Goal: Task Accomplishment & Management: Use online tool/utility

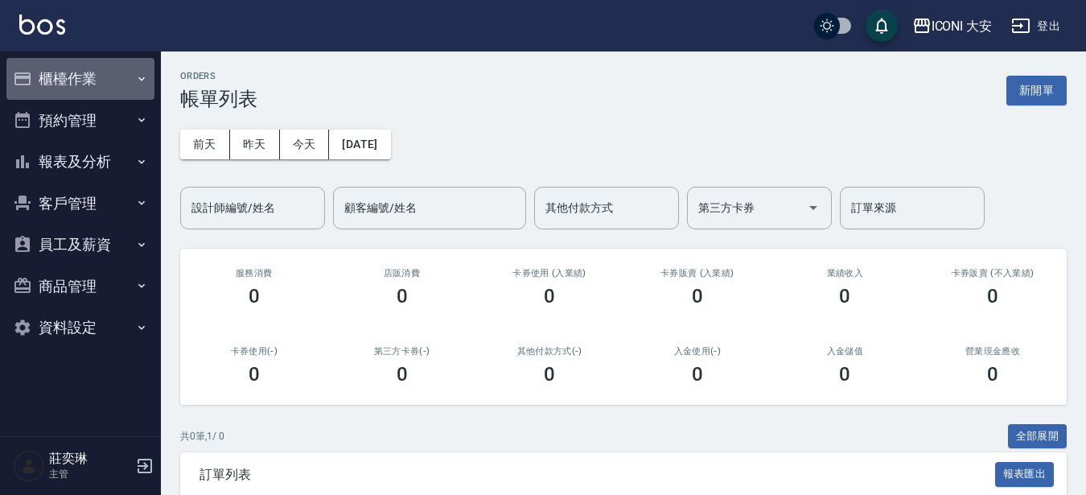
click at [43, 64] on button "櫃檯作業" at bounding box center [80, 79] width 148 height 42
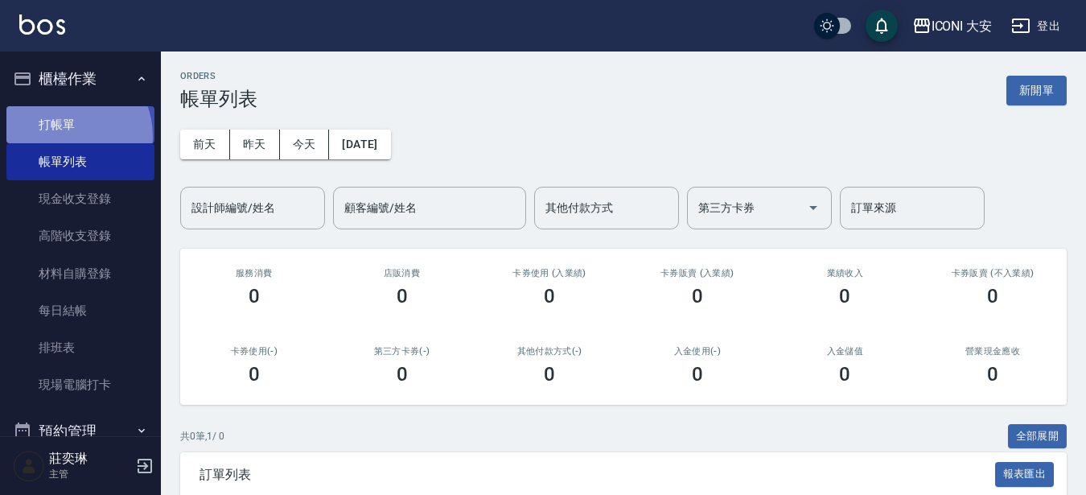
click at [64, 136] on link "打帳單" at bounding box center [80, 124] width 148 height 37
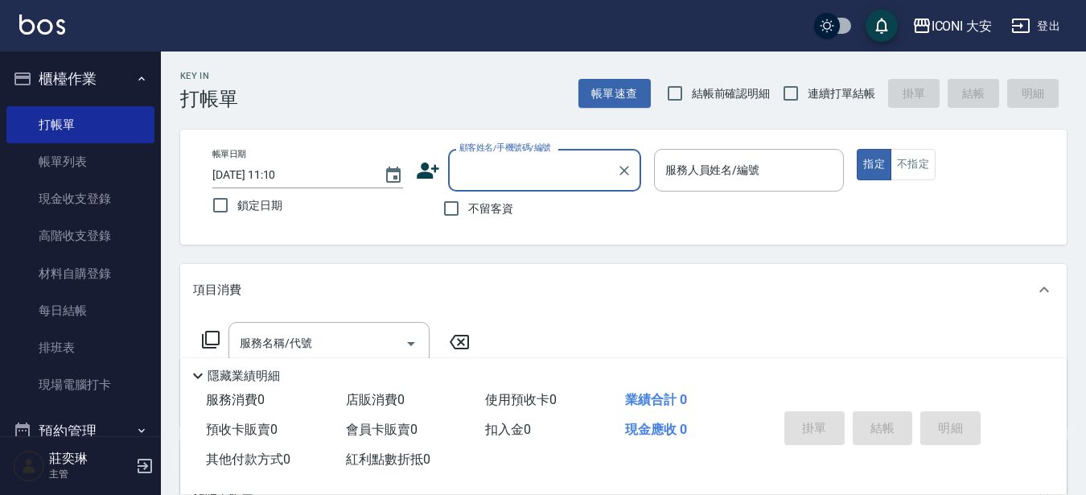
click at [519, 171] on input "顧客姓名/手機號碼/編號" at bounding box center [532, 170] width 154 height 28
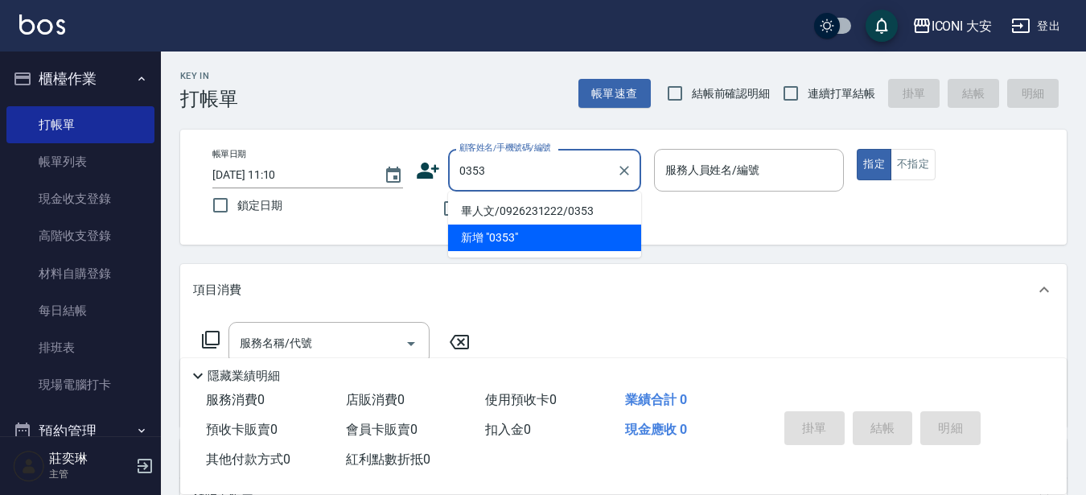
click at [492, 216] on li "畢人文/0926231222/0353" at bounding box center [544, 211] width 193 height 27
type input "畢人文/0926231222/0353"
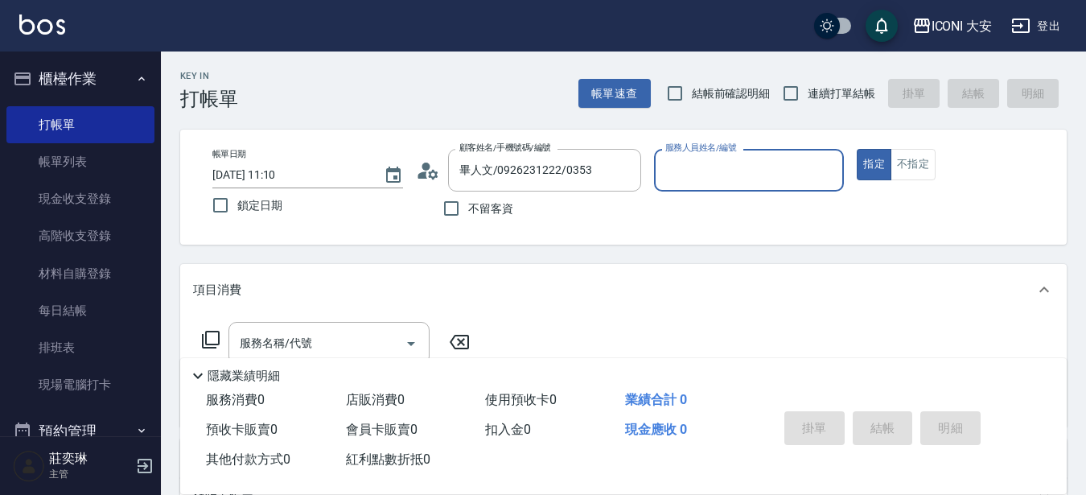
type input "Happy-9"
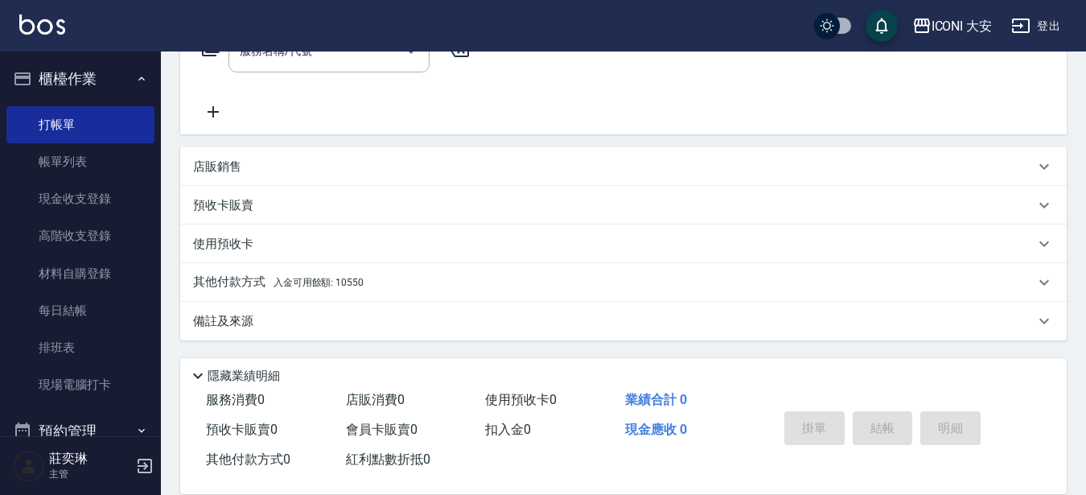
scroll to position [212, 0]
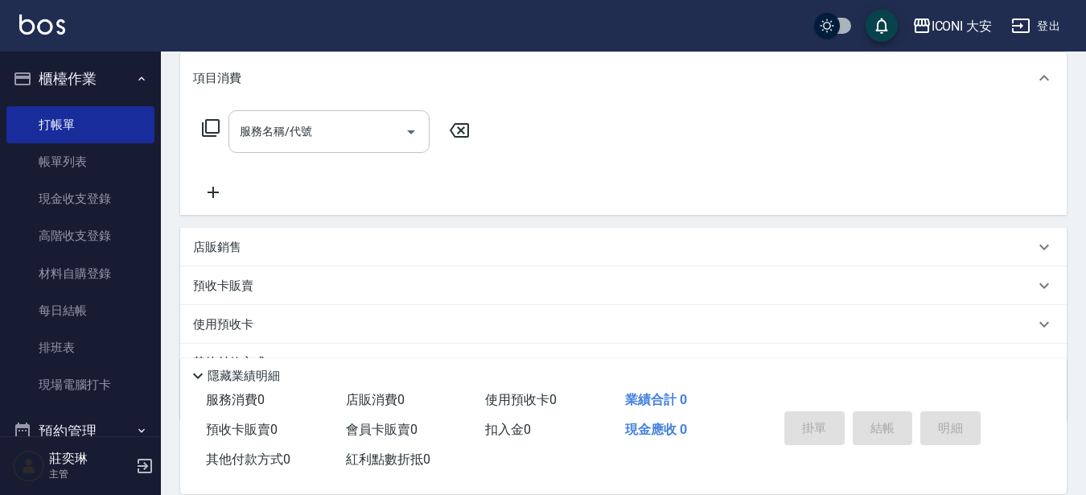
drag, startPoint x: 328, startPoint y: 143, endPoint x: 337, endPoint y: 140, distance: 9.4
click at [328, 143] on input "服務名稱/代號" at bounding box center [317, 131] width 163 height 28
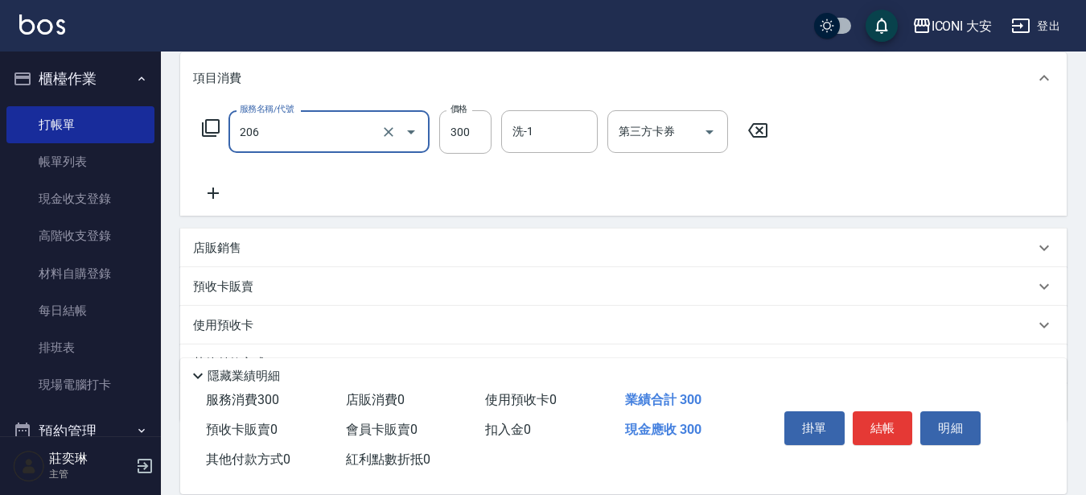
type input "洗髮(206)"
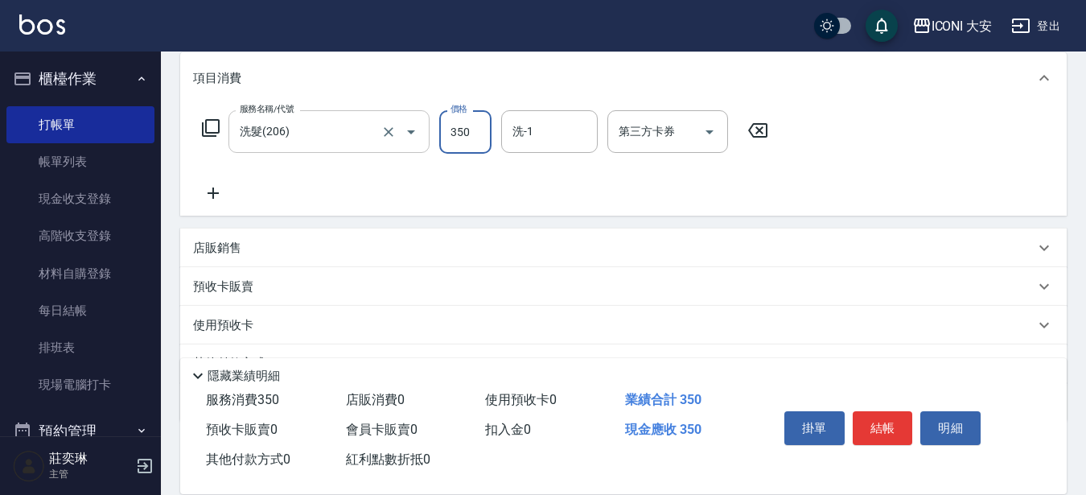
type input "350"
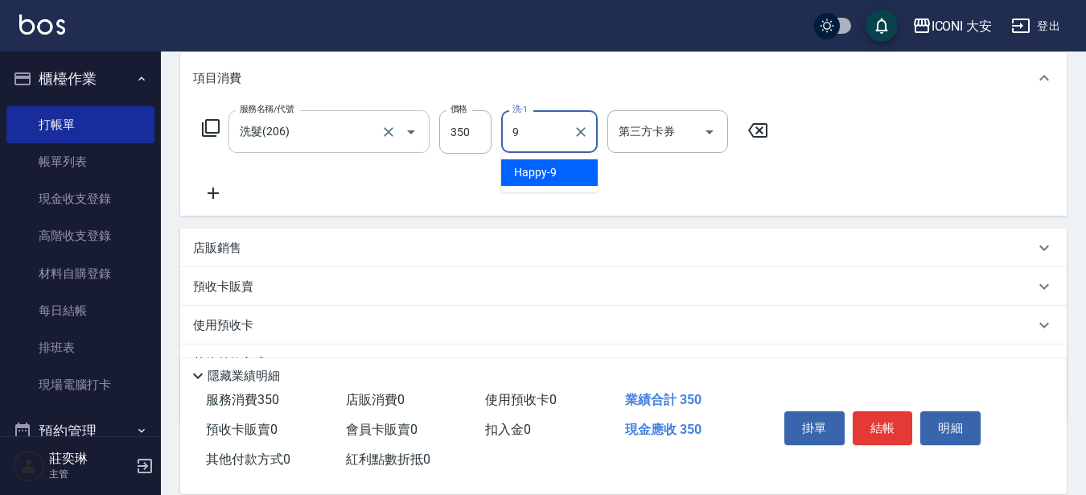
type input "Happy-9"
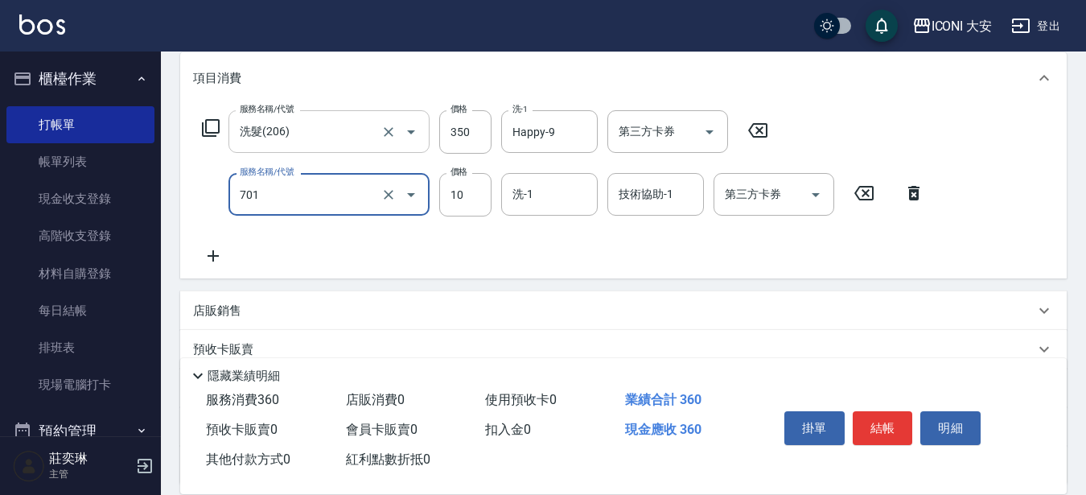
type input "潤絲(701)"
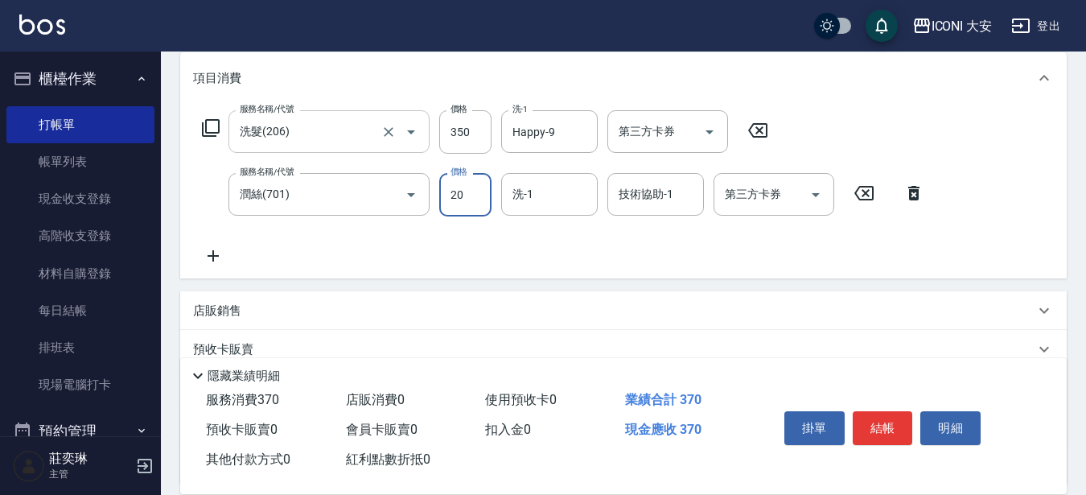
type input "20"
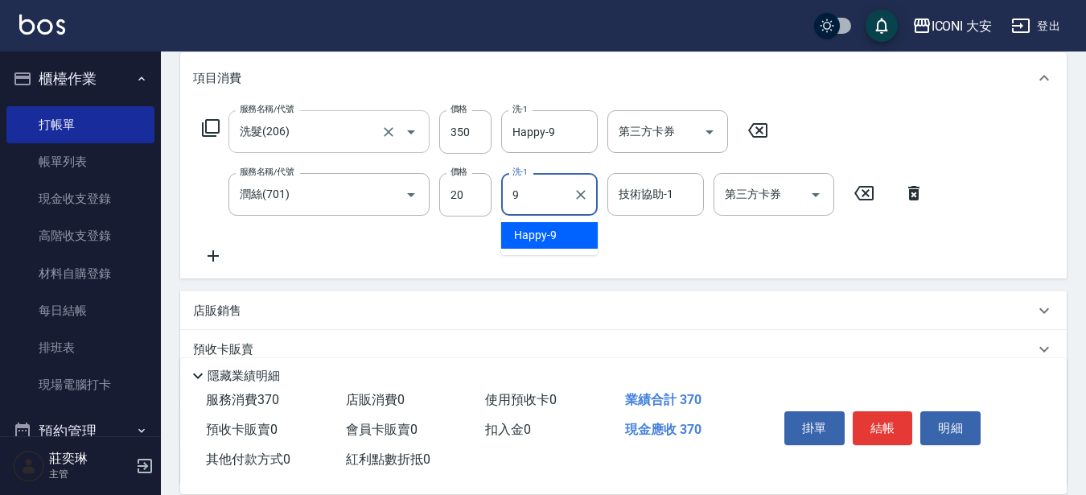
type input "Happy-9"
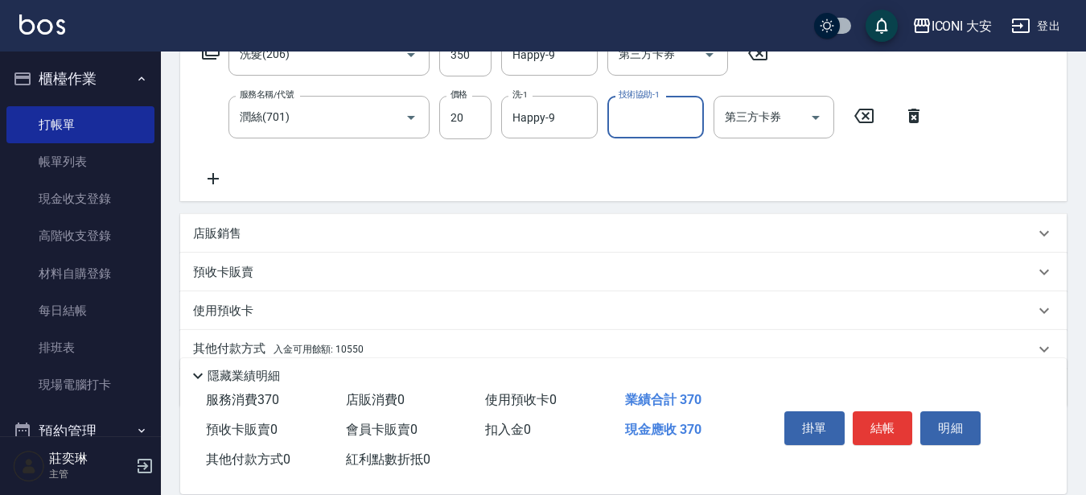
scroll to position [356, 0]
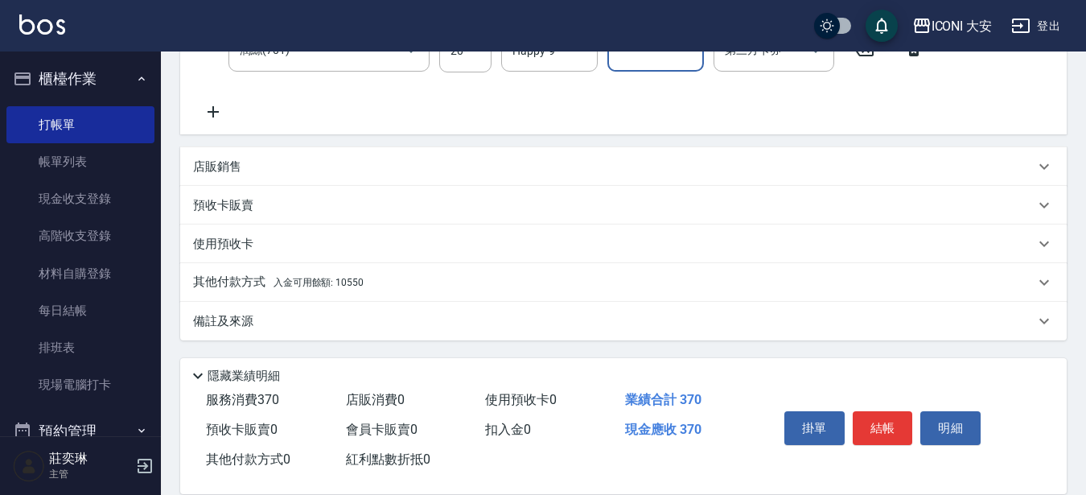
click at [373, 281] on div "其他付款方式 入金可用餘額: 10550" at bounding box center [614, 283] width 842 height 18
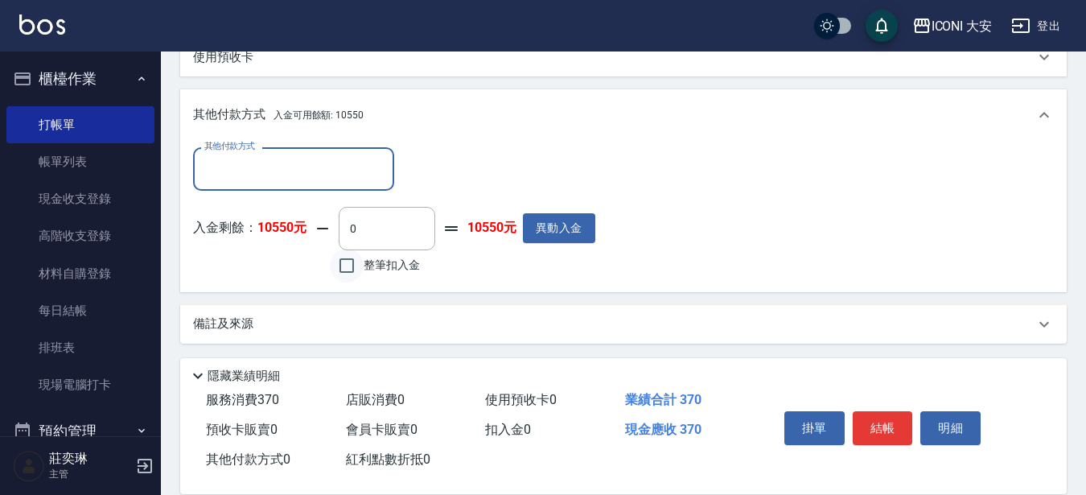
scroll to position [546, 0]
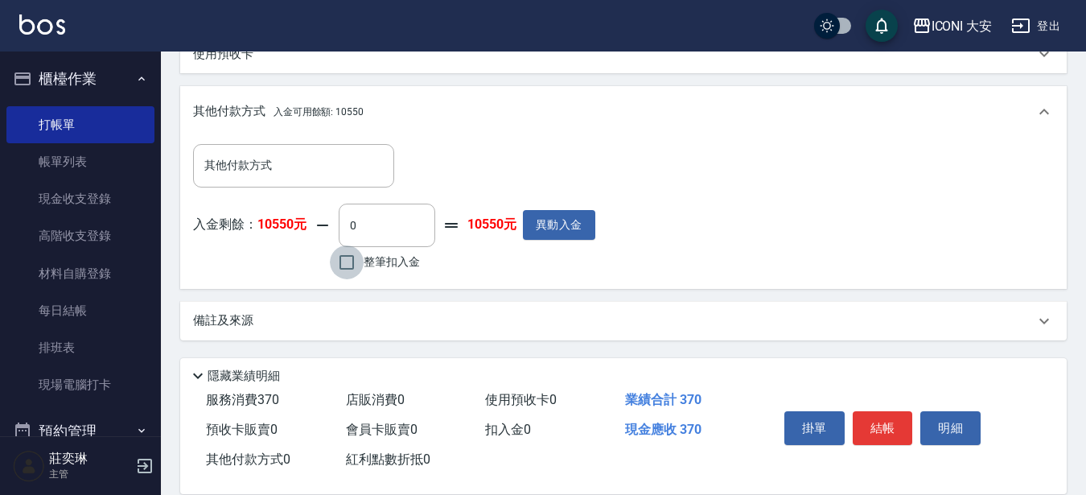
click at [339, 277] on input "整筆扣入金" at bounding box center [347, 262] width 34 height 34
checkbox input "true"
type input "370"
click at [872, 423] on button "結帳" at bounding box center [883, 428] width 60 height 34
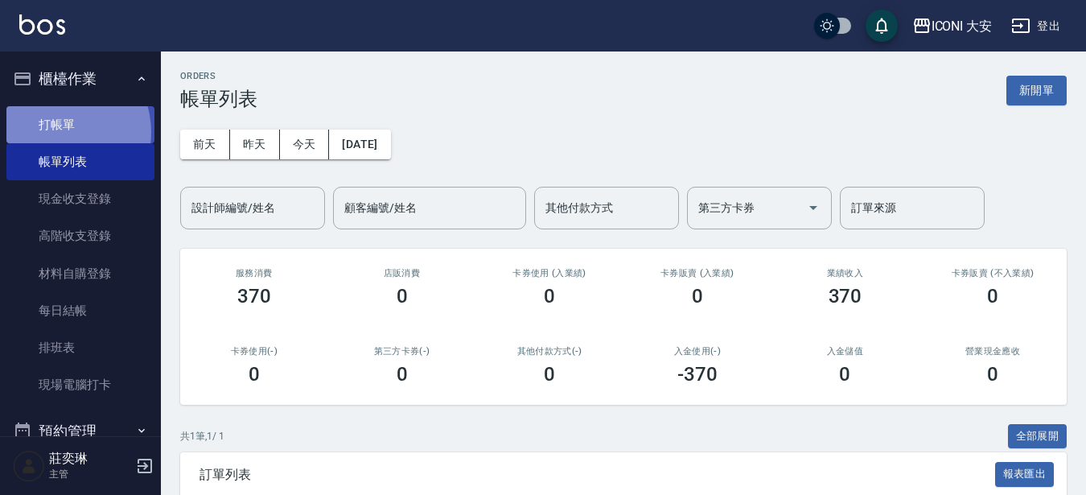
click at [54, 132] on link "打帳單" at bounding box center [80, 124] width 148 height 37
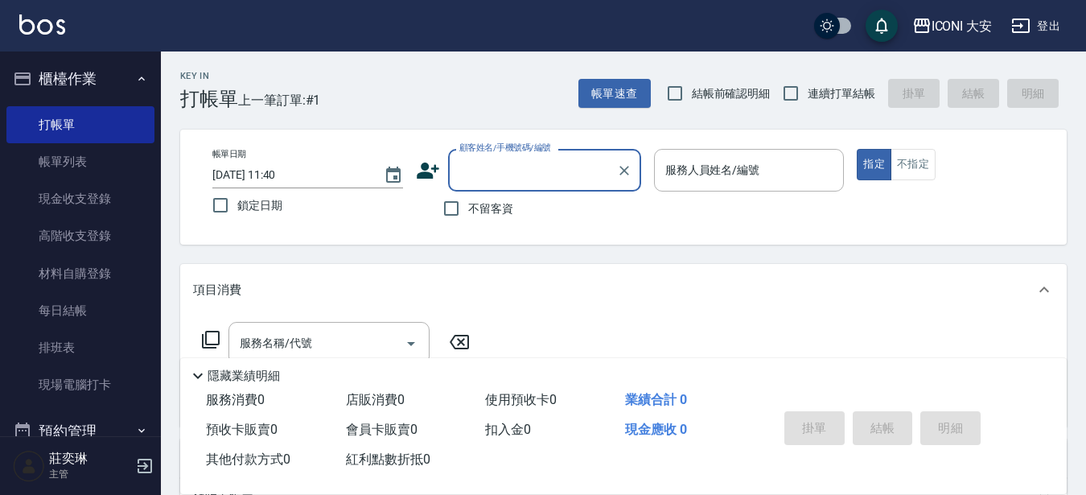
click at [467, 170] on input "顧客姓名/手機號碼/編號" at bounding box center [532, 170] width 154 height 28
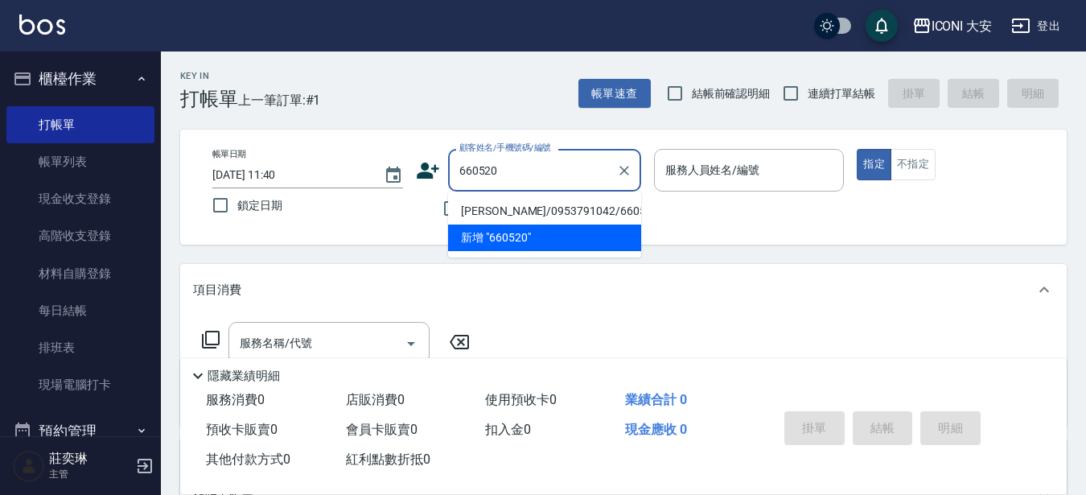
click at [467, 216] on li "游佳鈴/0953791042/660520" at bounding box center [544, 211] width 193 height 27
type input "游佳鈴/0953791042/660520"
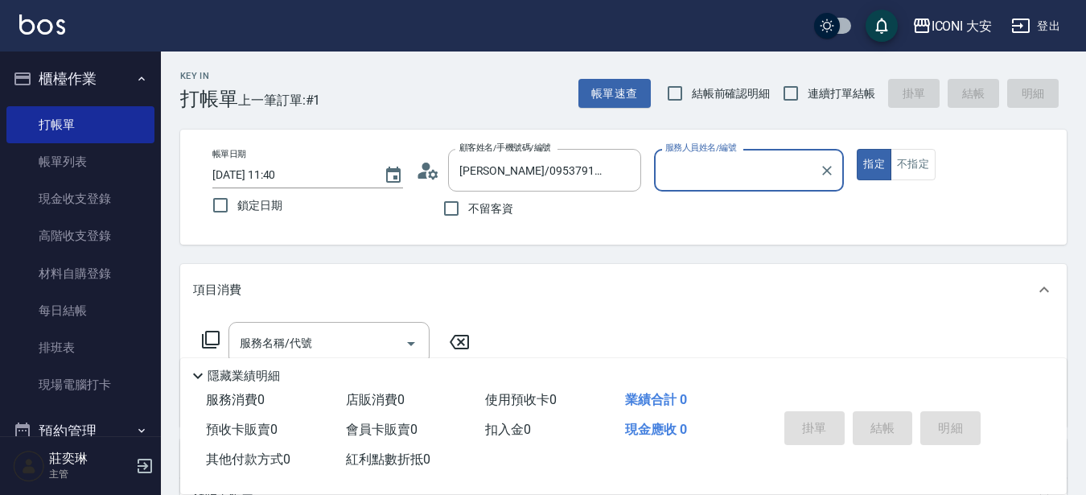
type input "Happy-9"
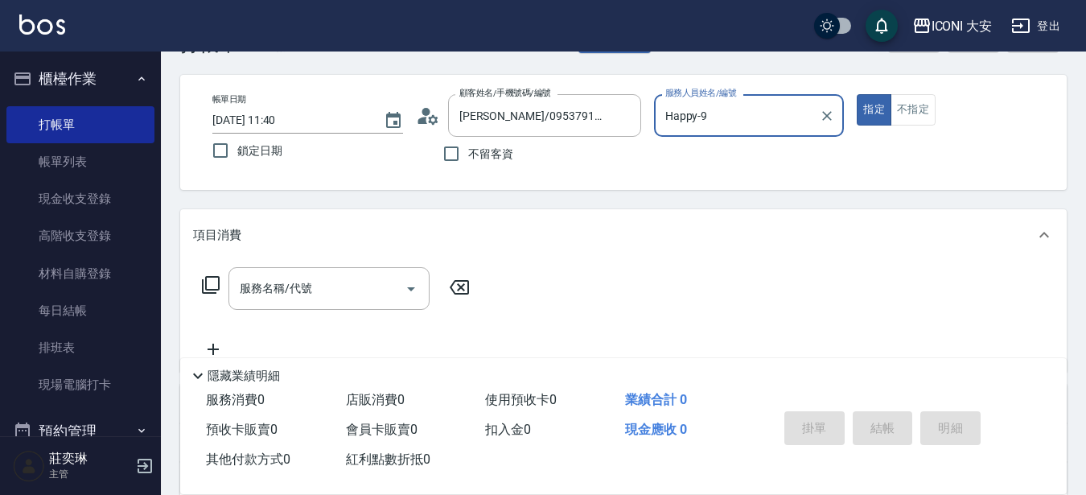
scroll to position [80, 0]
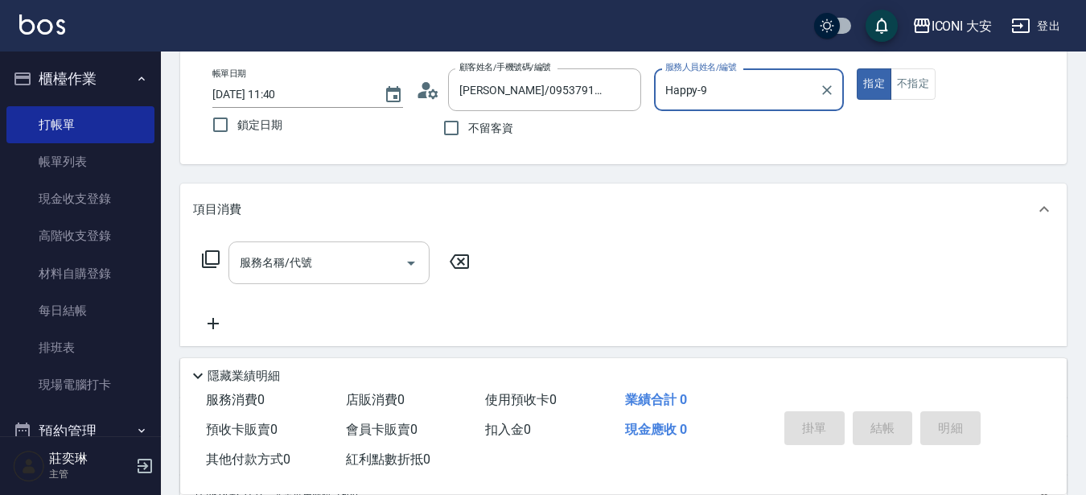
drag, startPoint x: 354, startPoint y: 258, endPoint x: 345, endPoint y: 260, distance: 9.0
click at [346, 260] on input "服務名稱/代號" at bounding box center [317, 263] width 163 height 28
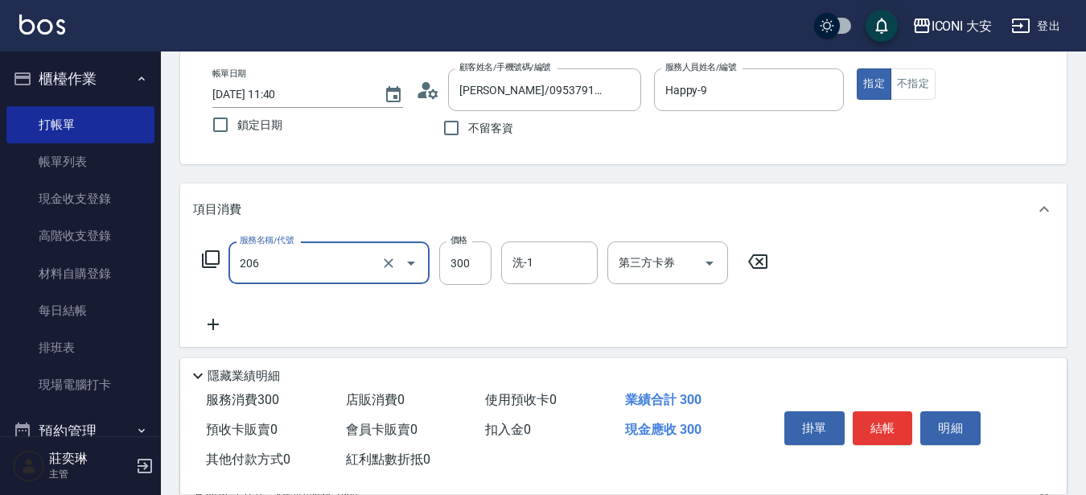
type input "洗髮(206)"
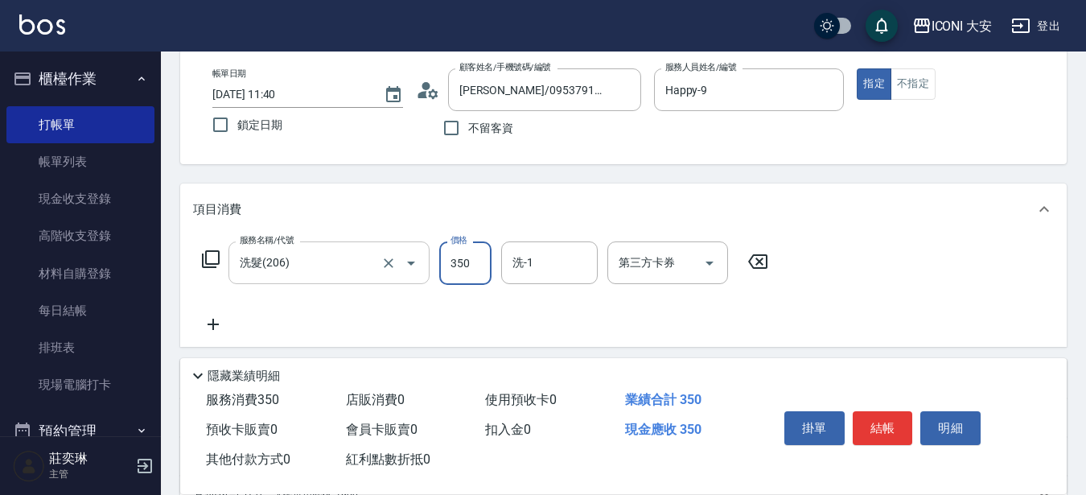
type input "350"
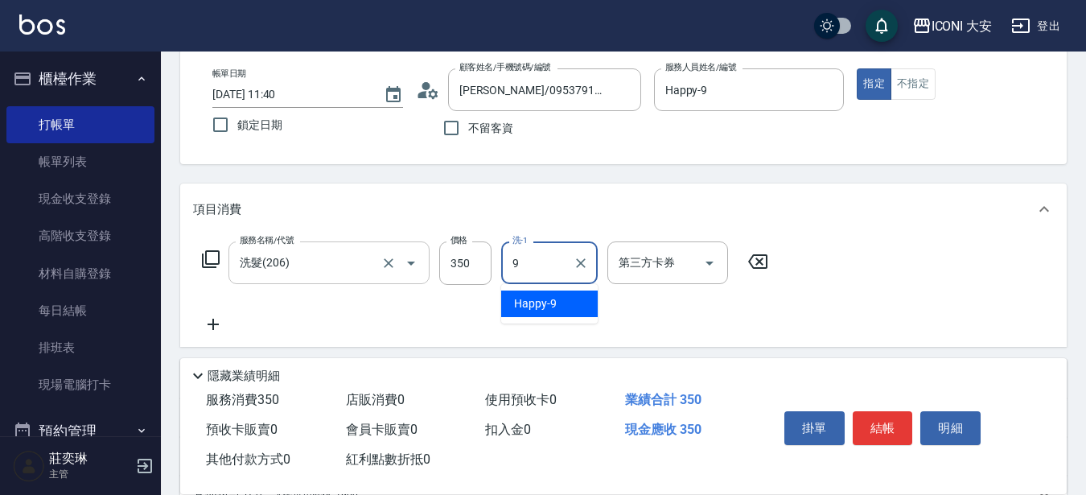
type input "Happy-9"
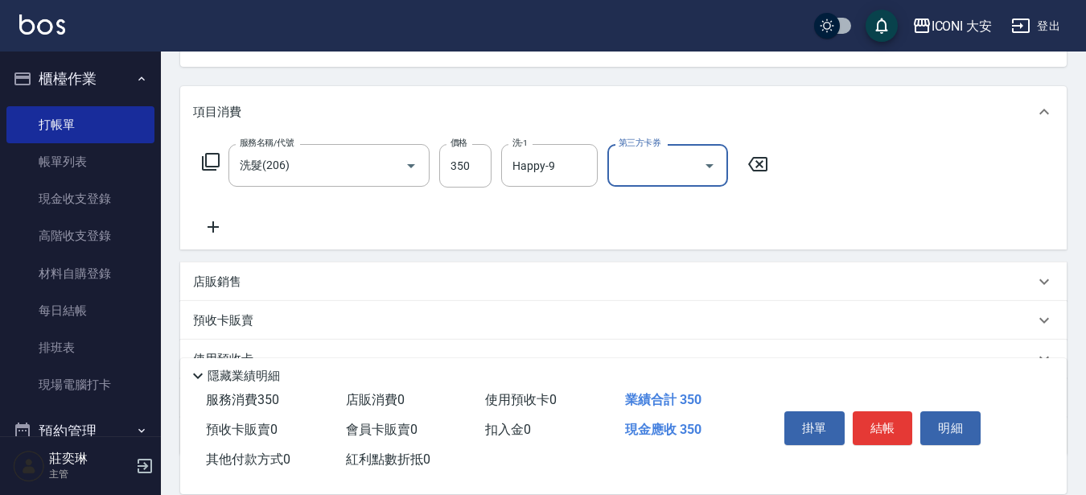
scroll to position [293, 0]
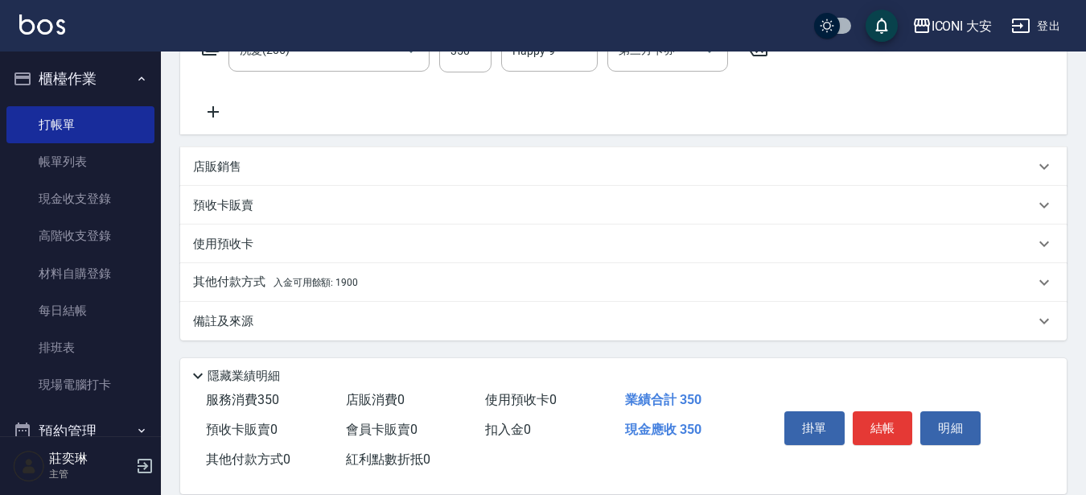
click at [335, 278] on span "入金可用餘額: 1900" at bounding box center [316, 282] width 84 height 11
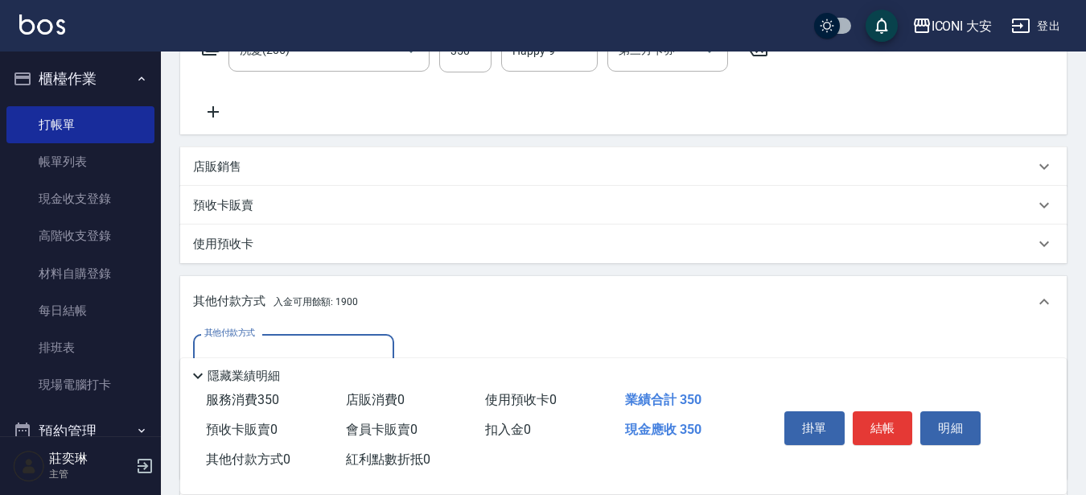
scroll to position [483, 0]
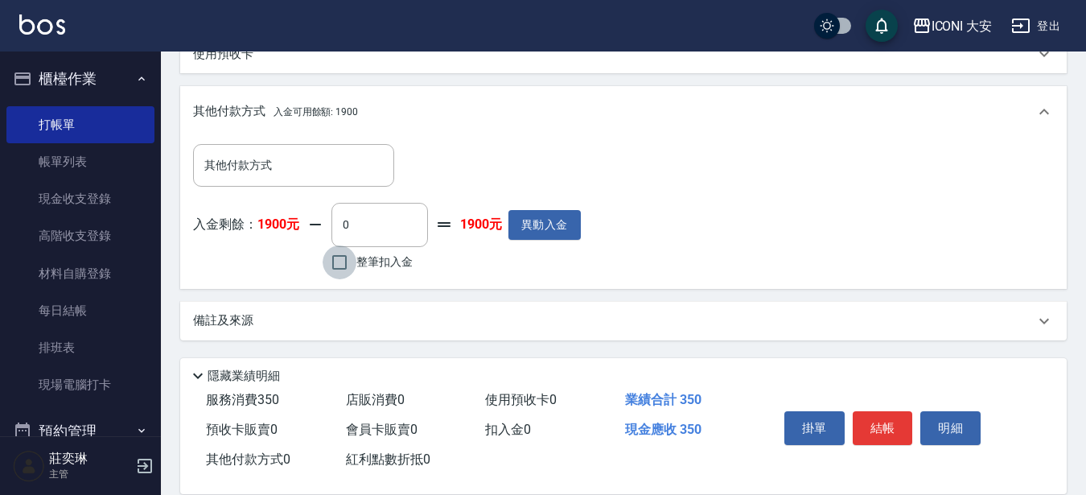
click at [348, 260] on input "整筆扣入金" at bounding box center [340, 262] width 34 height 34
checkbox input "true"
type input "350"
drag, startPoint x: 69, startPoint y: 520, endPoint x: 898, endPoint y: 426, distance: 834.0
click at [898, 426] on button "結帳" at bounding box center [883, 428] width 60 height 34
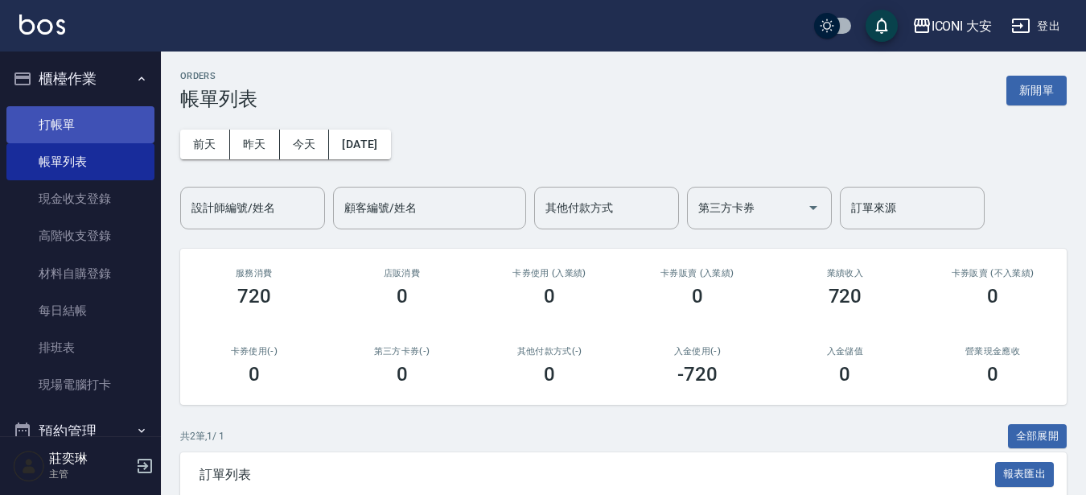
click at [78, 120] on link "打帳單" at bounding box center [80, 124] width 148 height 37
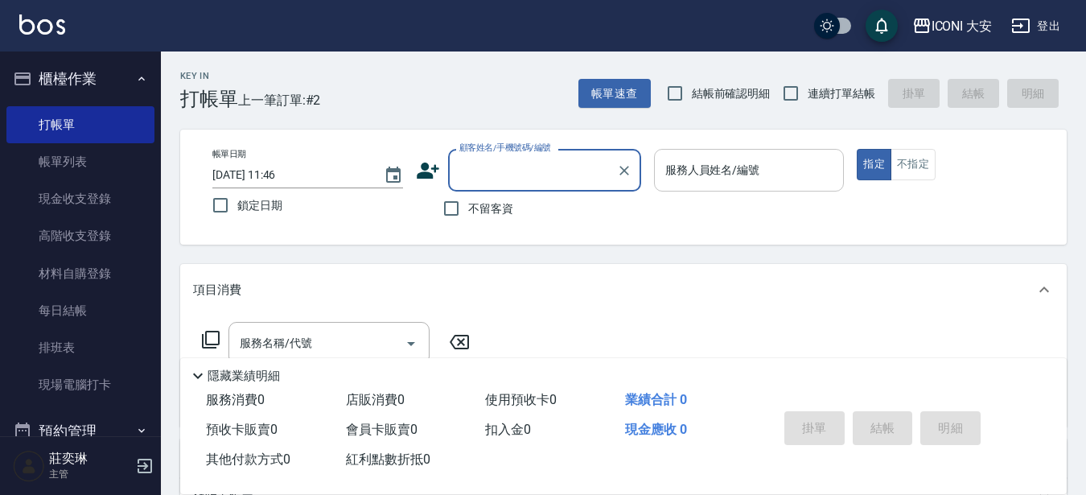
drag, startPoint x: 715, startPoint y: 175, endPoint x: 716, endPoint y: 187, distance: 11.3
click at [715, 178] on input "服務人員姓名/編號" at bounding box center [749, 170] width 176 height 28
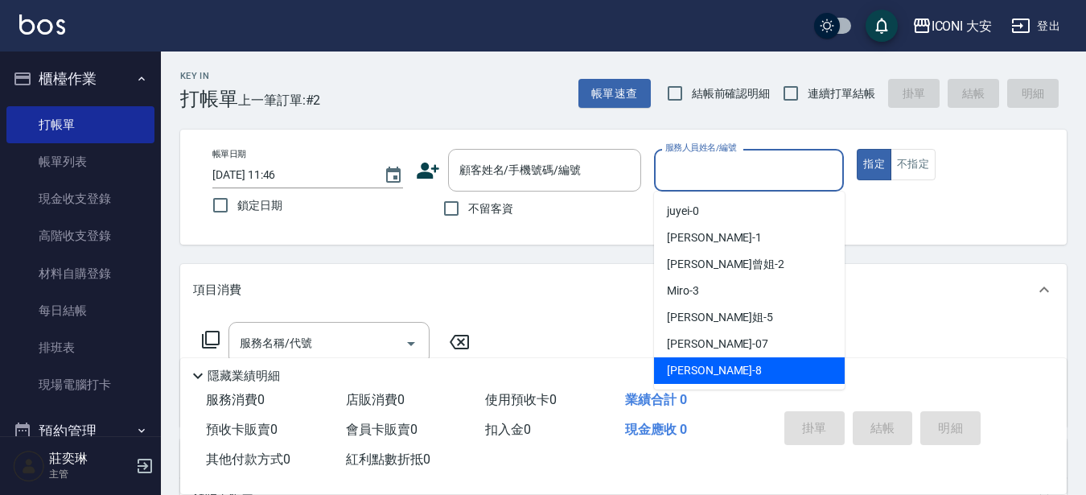
click at [706, 373] on span "Yulisa -8" at bounding box center [714, 370] width 95 height 17
type input "Yulisa-8"
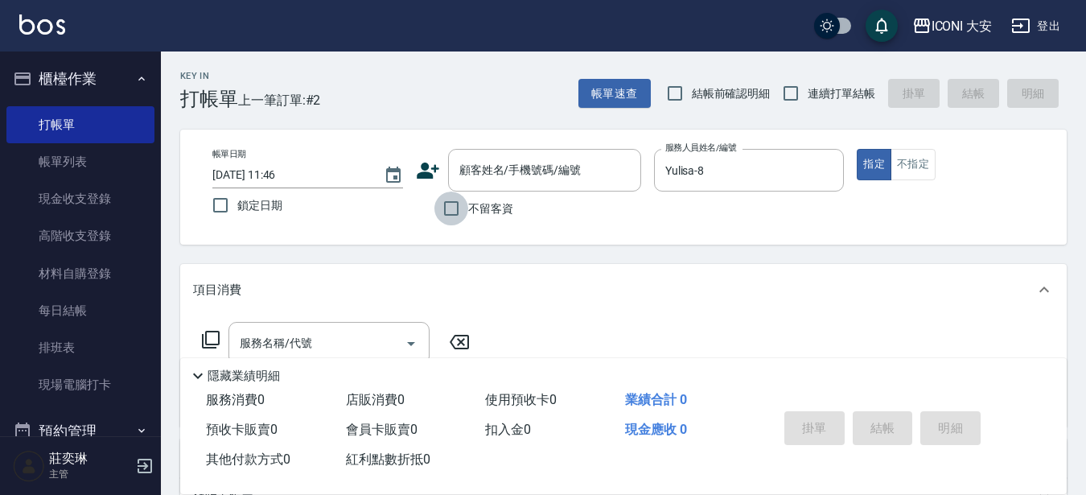
click at [454, 210] on input "不留客資" at bounding box center [451, 208] width 34 height 34
checkbox input "true"
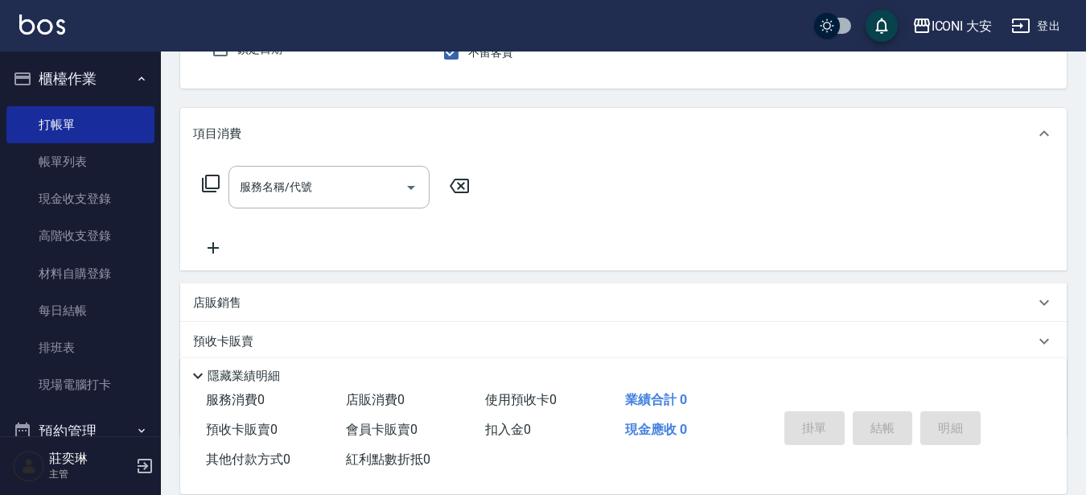
scroll to position [161, 0]
click at [213, 178] on icon at bounding box center [210, 178] width 19 height 19
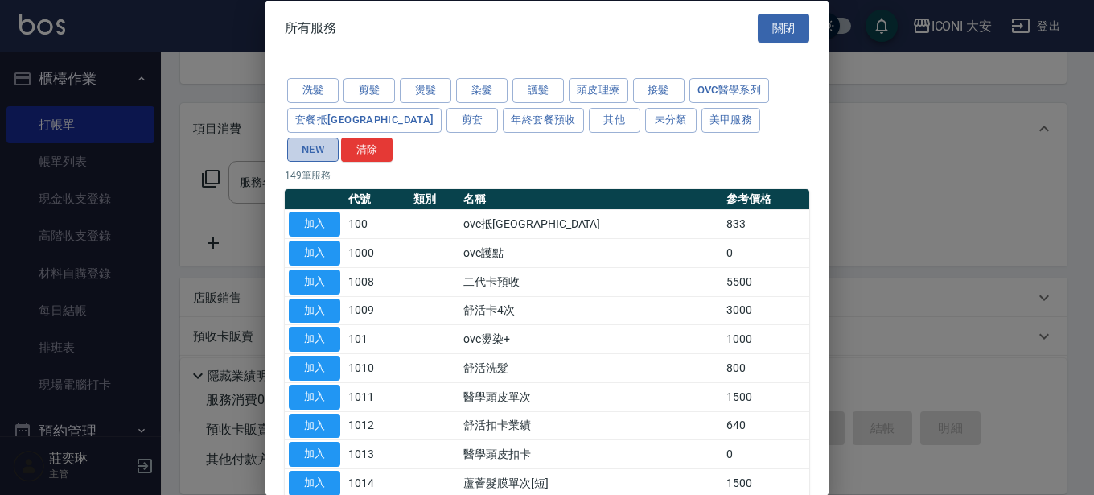
click at [339, 137] on button "NEW" at bounding box center [312, 149] width 51 height 25
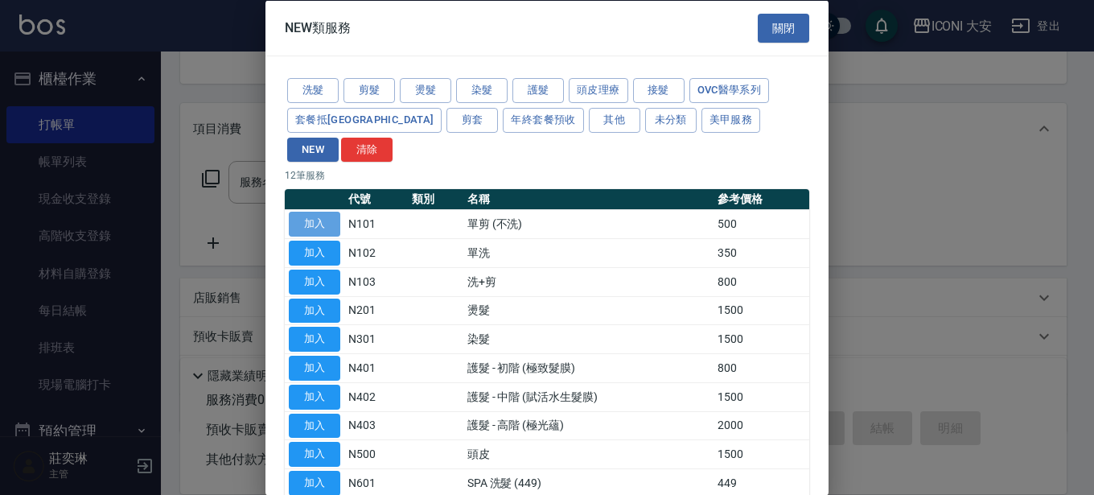
click at [323, 212] on button "加入" at bounding box center [314, 224] width 51 height 25
type input "單剪 (不洗)(N101)"
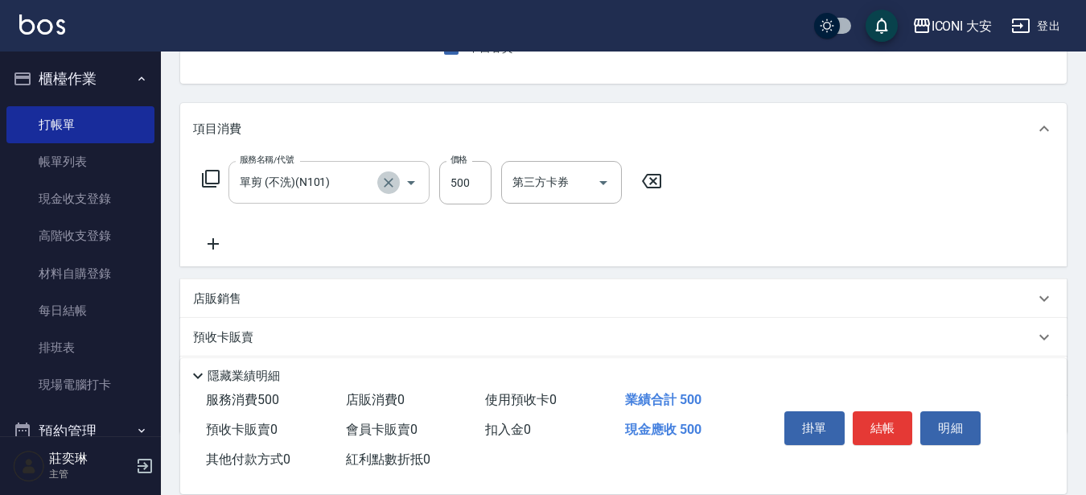
click at [388, 183] on icon "Clear" at bounding box center [389, 183] width 10 height 10
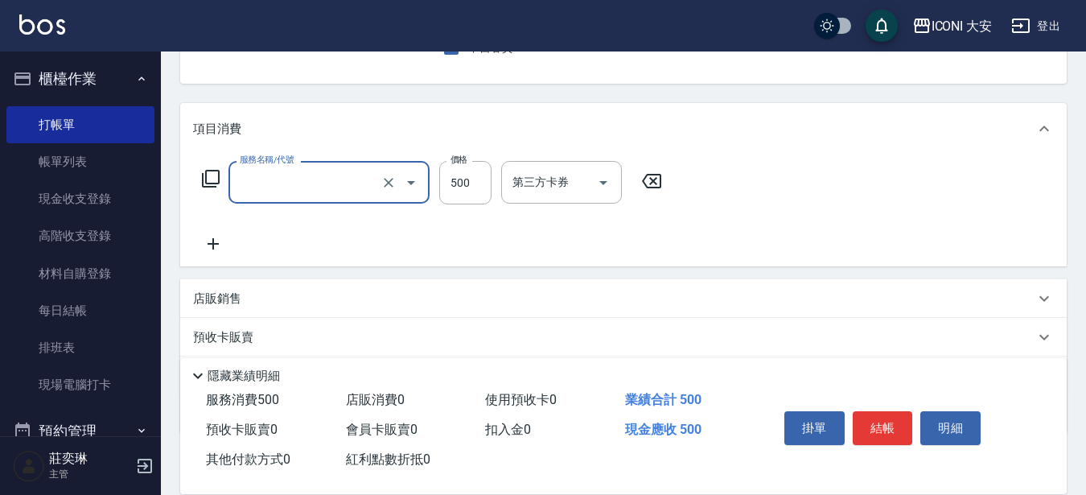
click at [339, 184] on input "服務名稱/代號" at bounding box center [307, 182] width 142 height 28
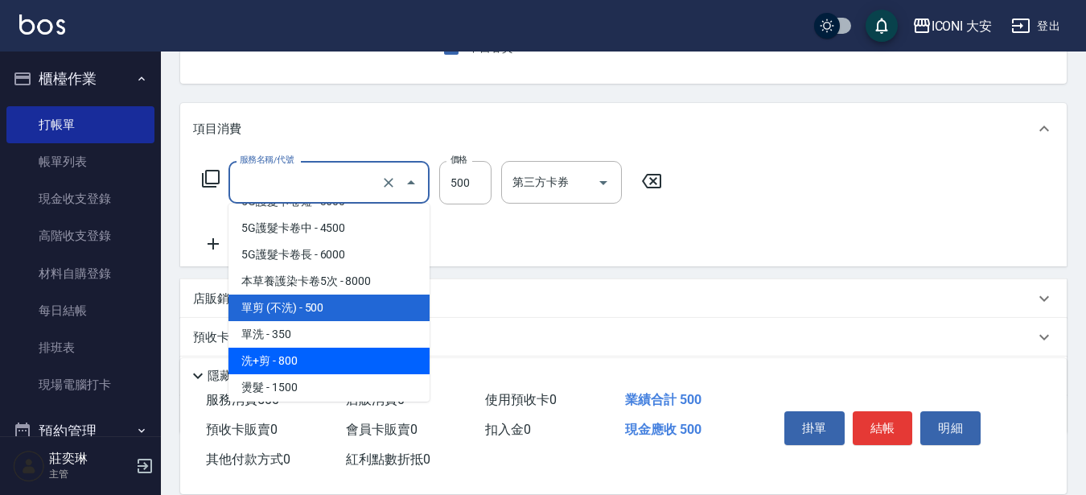
scroll to position [3634, 0]
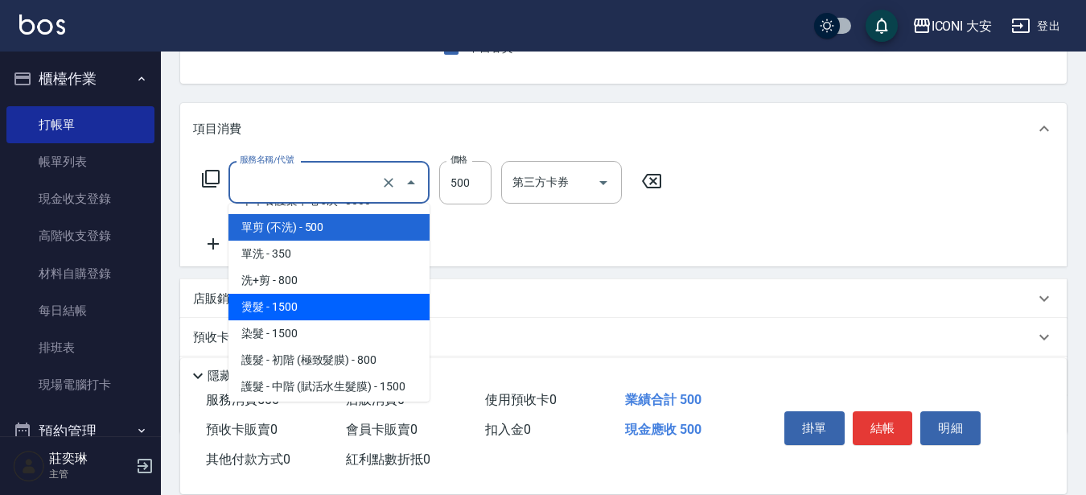
click at [278, 305] on span "燙髮 - 1500" at bounding box center [329, 307] width 201 height 27
type input "燙髮(N201)"
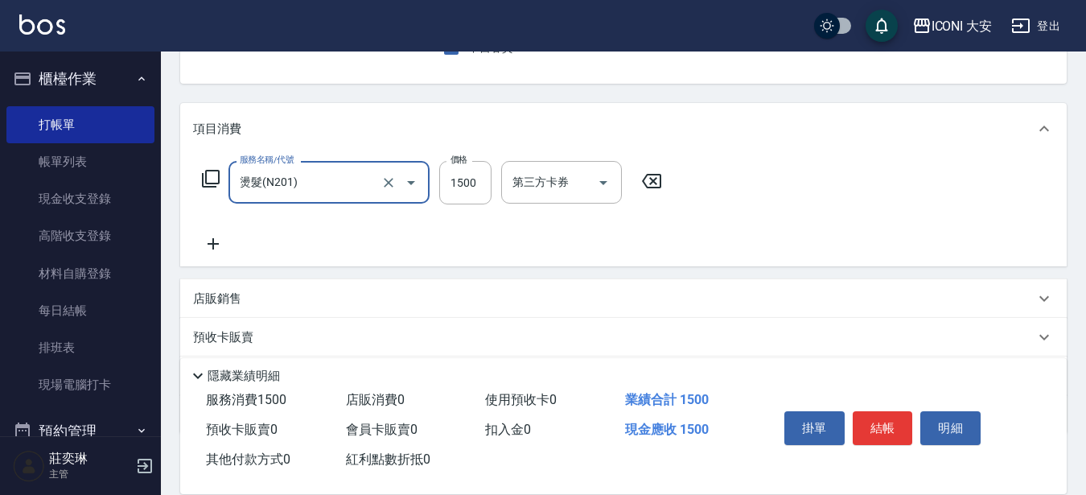
drag, startPoint x: 478, startPoint y: 180, endPoint x: 416, endPoint y: 174, distance: 62.3
click at [476, 180] on input "1500" at bounding box center [465, 182] width 52 height 43
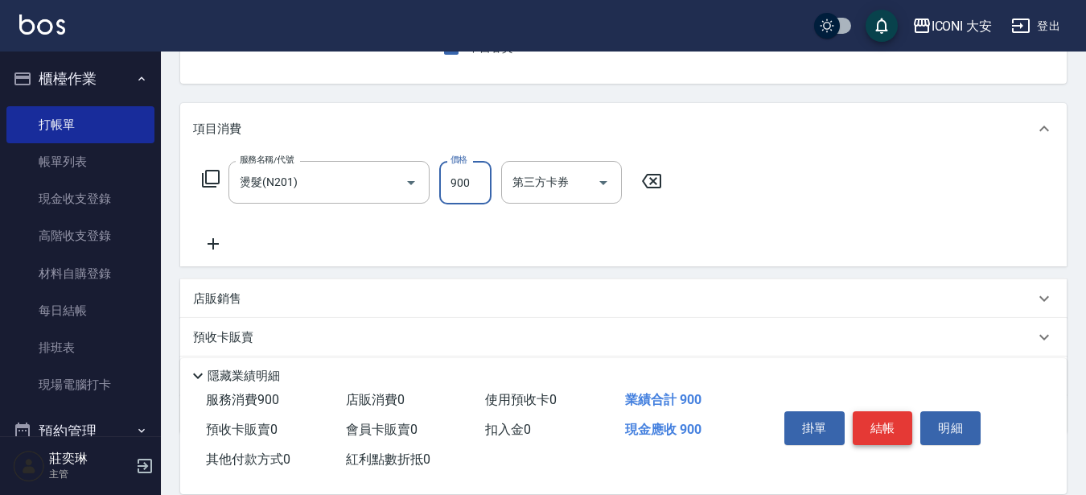
type input "900"
click at [883, 420] on button "結帳" at bounding box center [883, 428] width 60 height 34
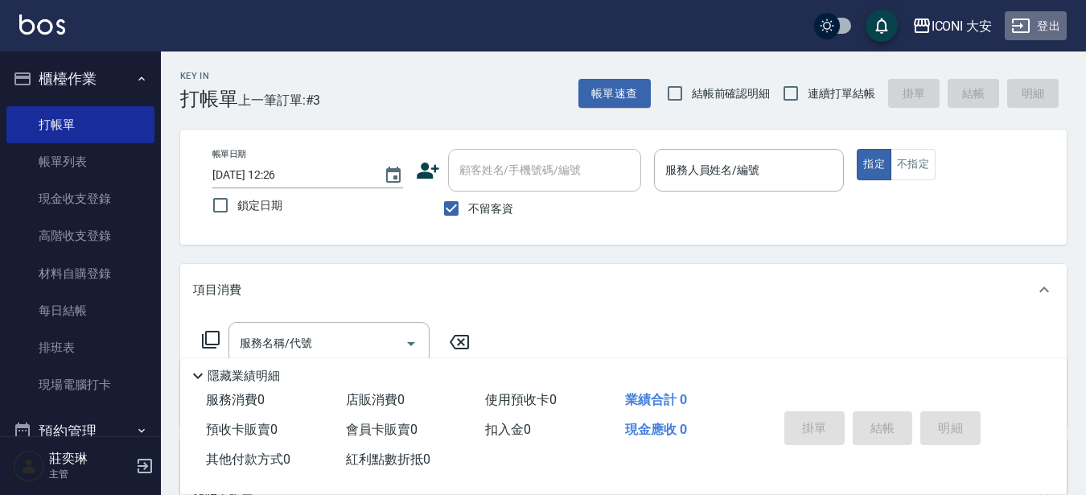
click at [1051, 28] on button "登出" at bounding box center [1036, 26] width 62 height 30
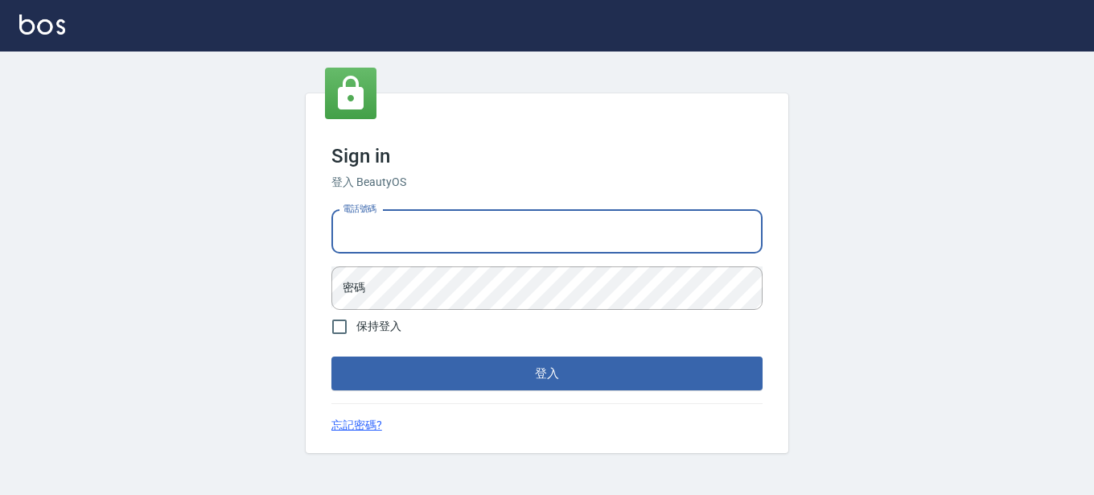
click at [519, 221] on input "電話號碼" at bounding box center [546, 231] width 431 height 43
type input "0932035730"
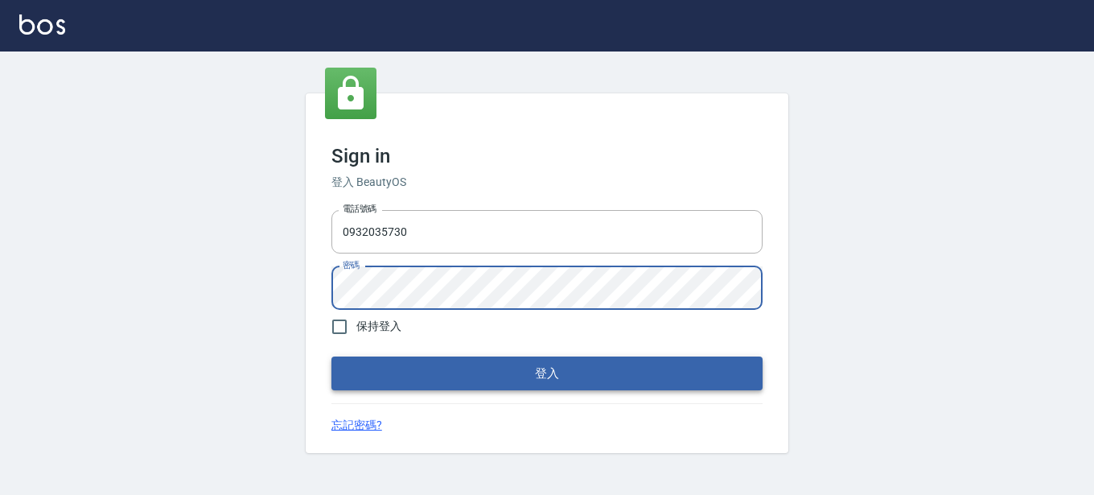
click at [565, 369] on button "登入" at bounding box center [546, 373] width 431 height 34
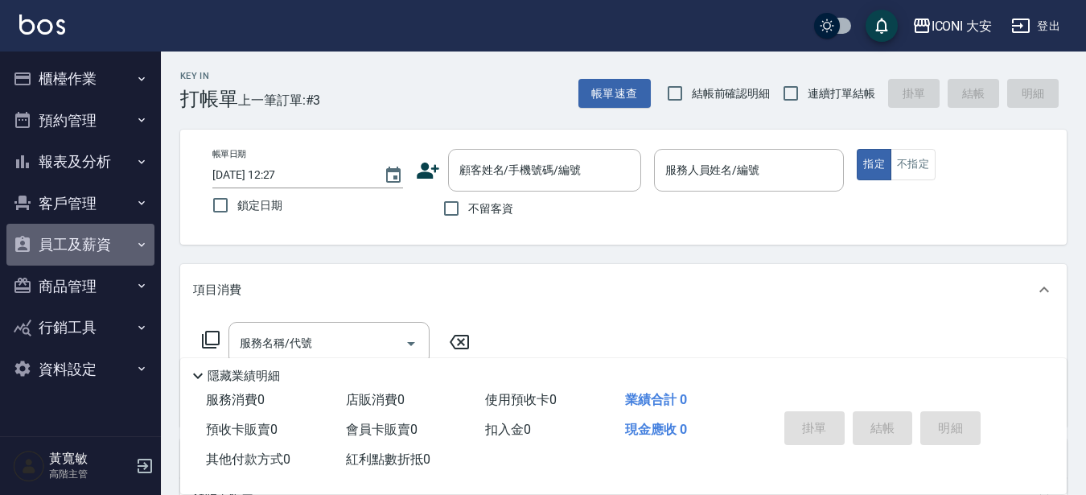
click at [140, 245] on icon "button" at bounding box center [141, 244] width 6 height 4
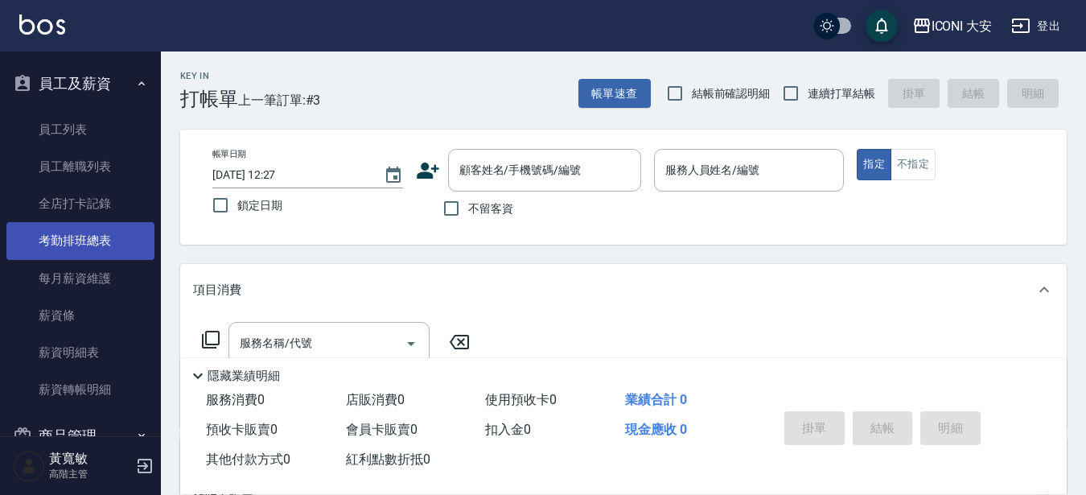
scroll to position [283, 0]
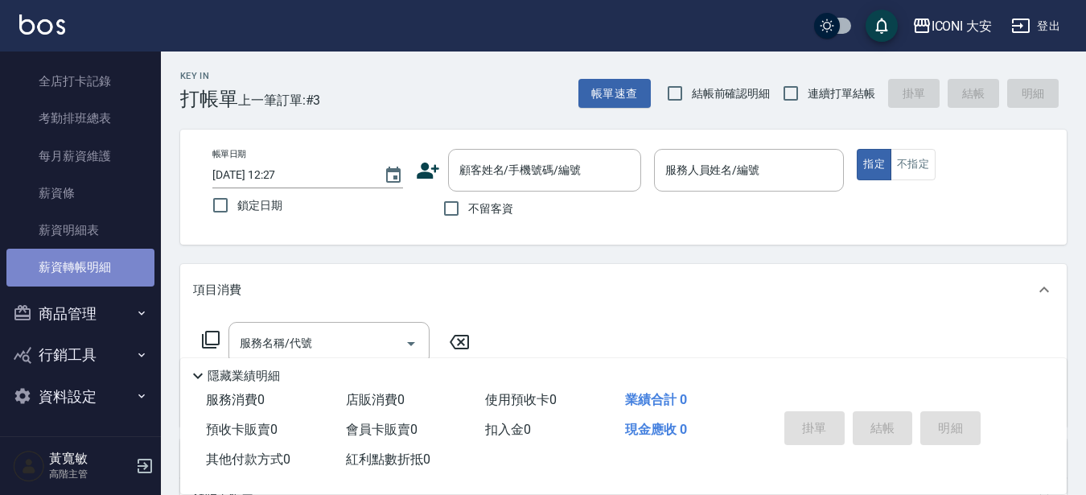
click at [89, 261] on link "薪資轉帳明細" at bounding box center [80, 267] width 148 height 37
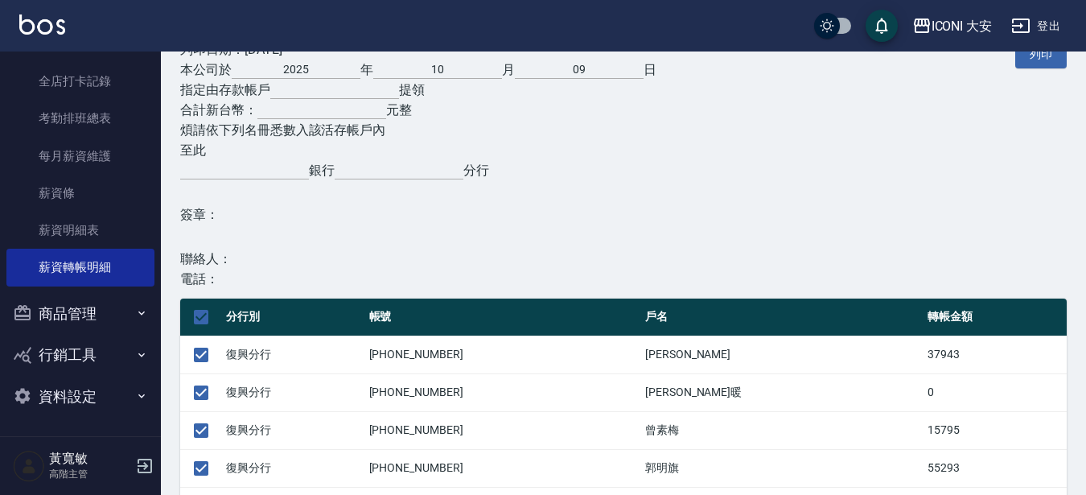
scroll to position [322, 0]
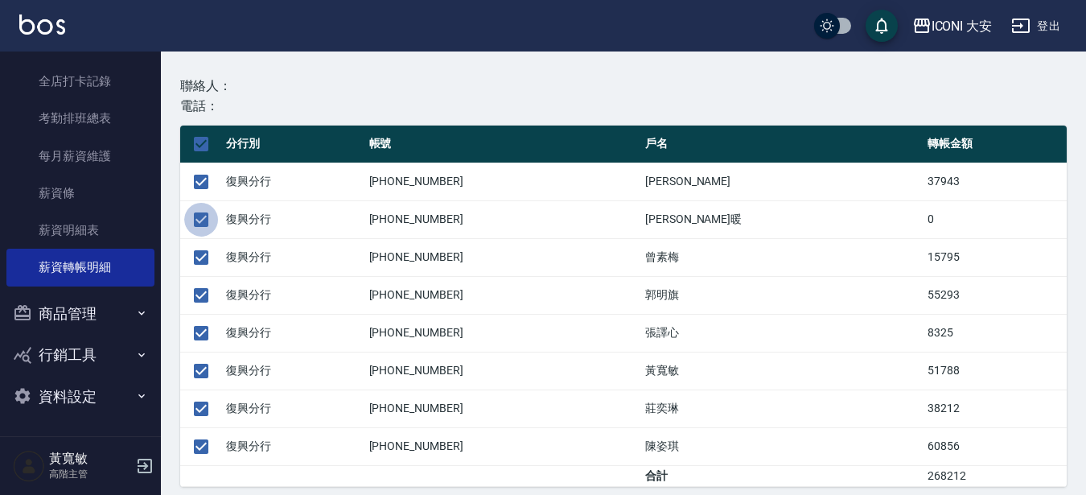
click at [210, 217] on input "checkbox" at bounding box center [201, 220] width 34 height 34
checkbox input "false"
click at [197, 371] on input "checkbox" at bounding box center [201, 371] width 34 height 34
click at [204, 372] on input "checkbox" at bounding box center [201, 371] width 34 height 34
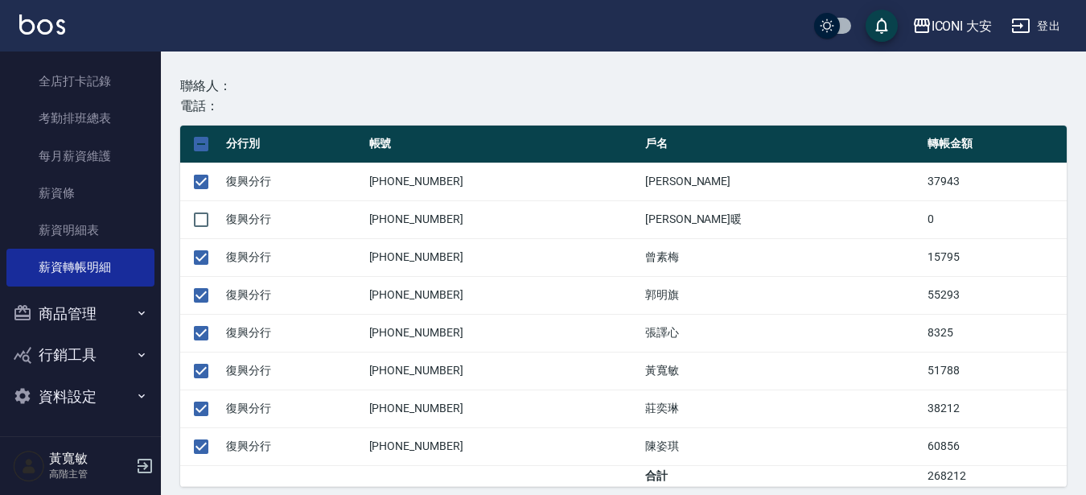
scroll to position [333, 0]
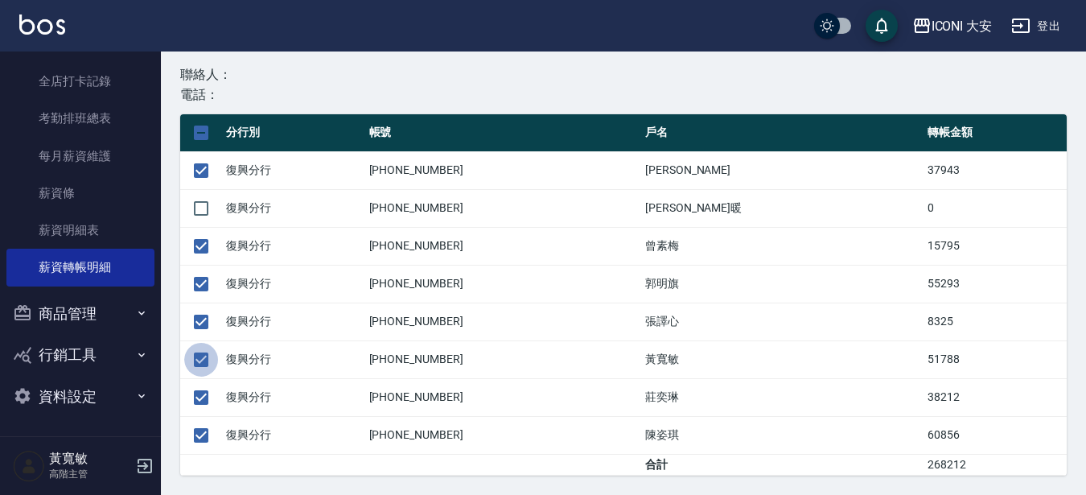
click at [204, 362] on input "checkbox" at bounding box center [201, 360] width 34 height 34
checkbox input "false"
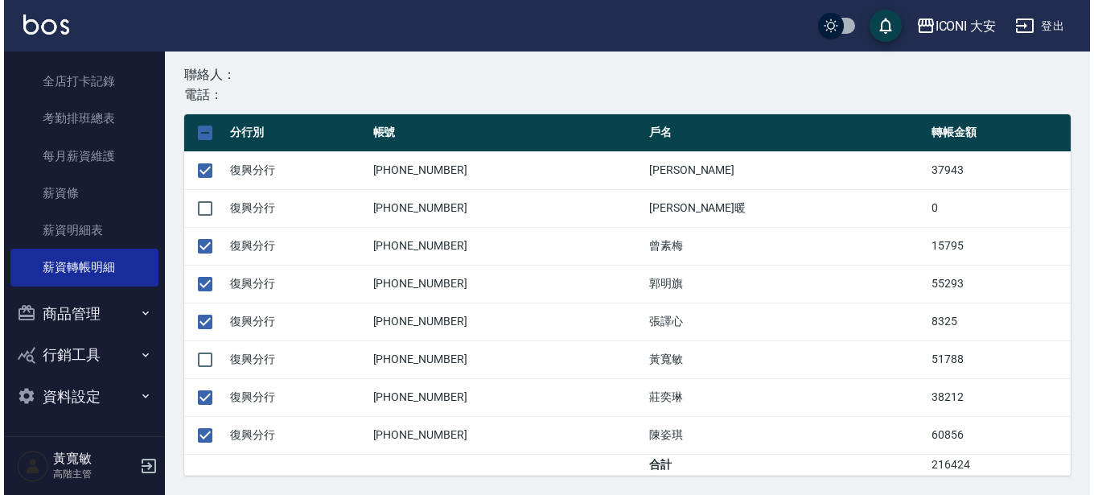
scroll to position [0, 0]
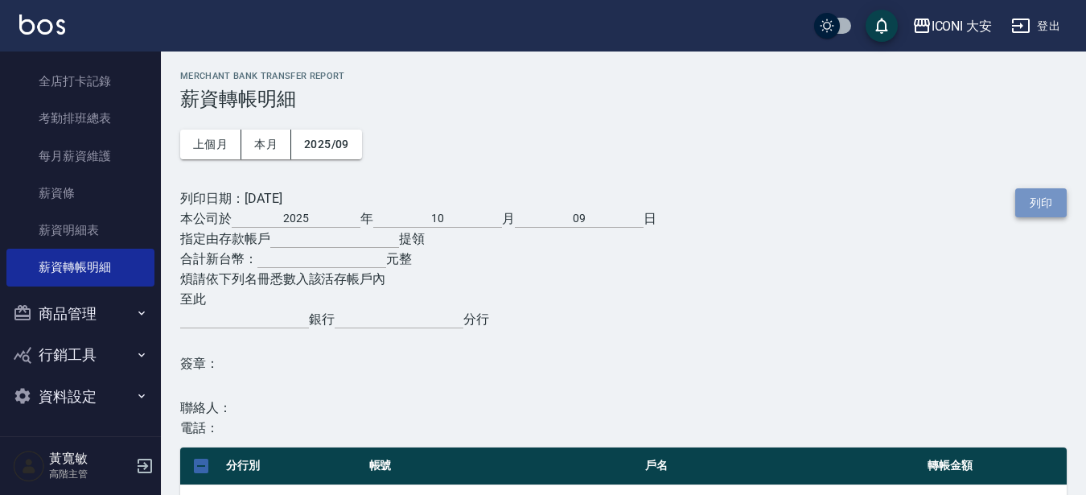
drag, startPoint x: 1056, startPoint y: 200, endPoint x: 1064, endPoint y: 198, distance: 9.2
click at [1064, 198] on button "列印" at bounding box center [1040, 203] width 51 height 30
click at [1048, 29] on button "登出" at bounding box center [1036, 26] width 62 height 30
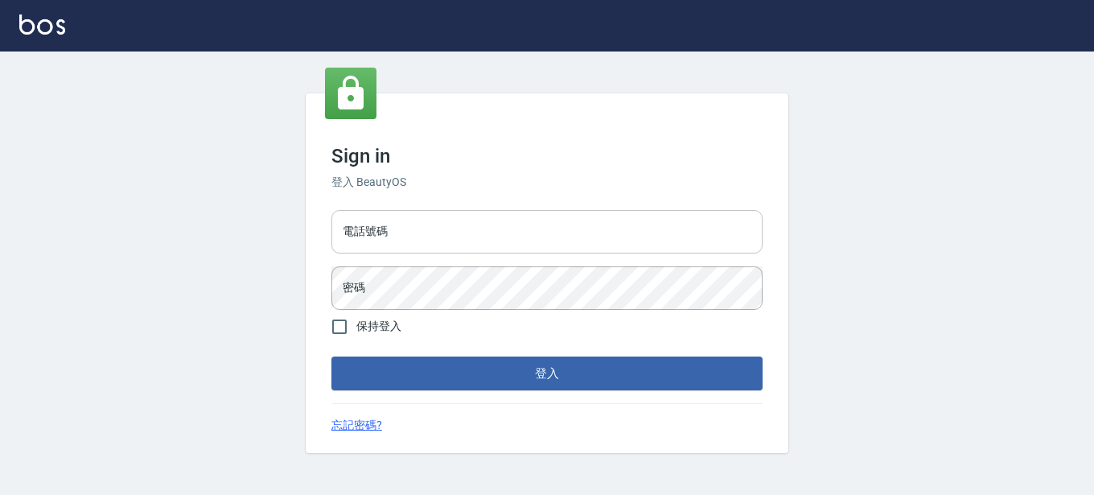
click at [462, 229] on input "電話號碼" at bounding box center [546, 231] width 431 height 43
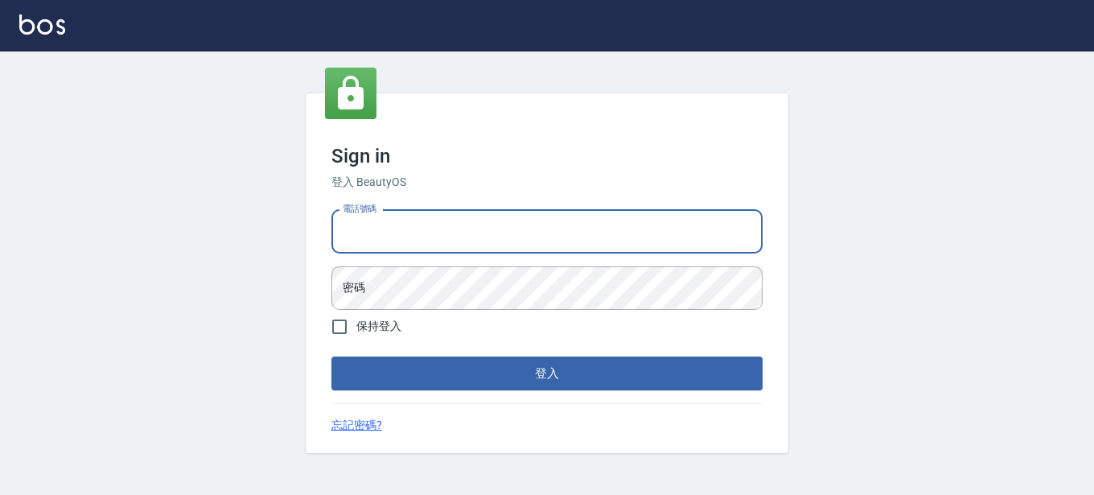
type input "0913740201"
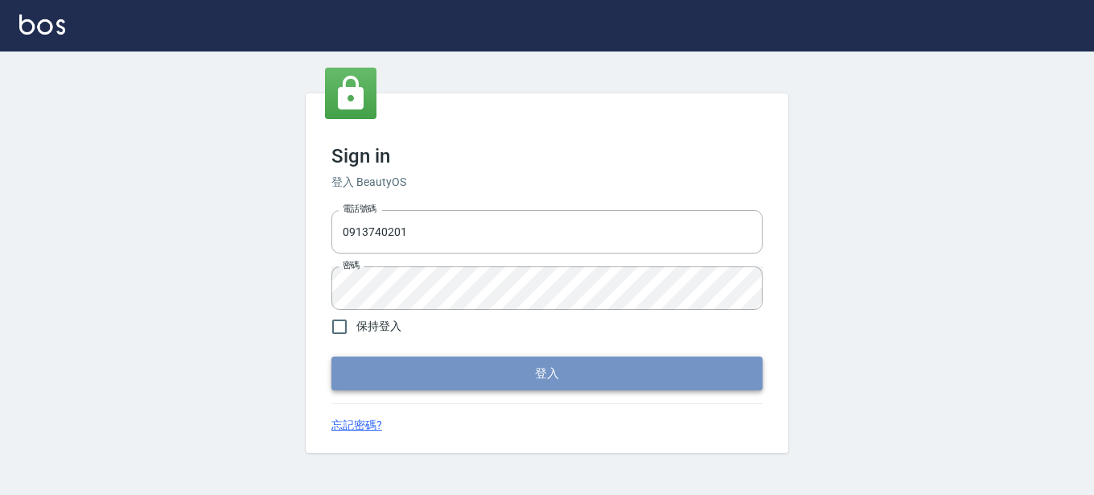
click at [562, 377] on button "登入" at bounding box center [546, 373] width 431 height 34
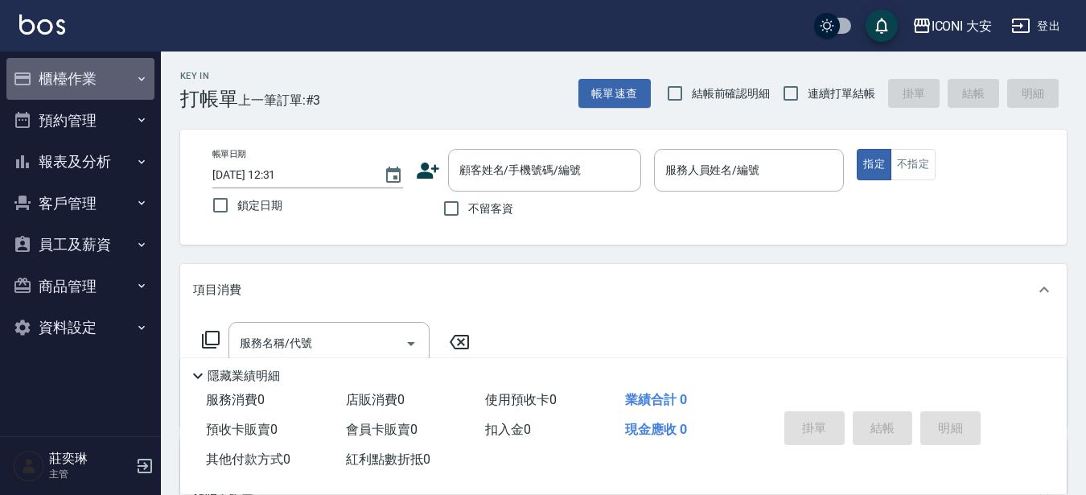
click at [47, 73] on button "櫃檯作業" at bounding box center [80, 79] width 148 height 42
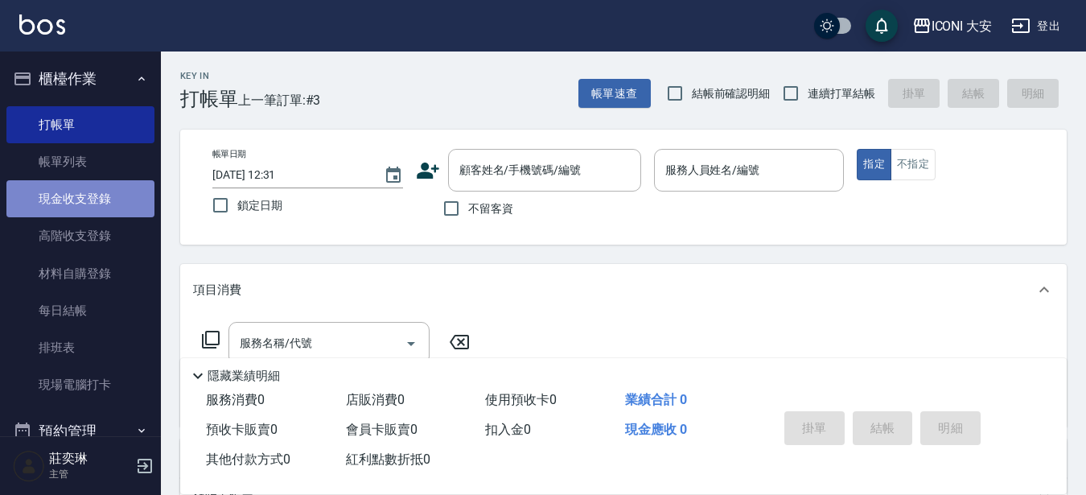
click at [99, 205] on link "現金收支登錄" at bounding box center [80, 198] width 148 height 37
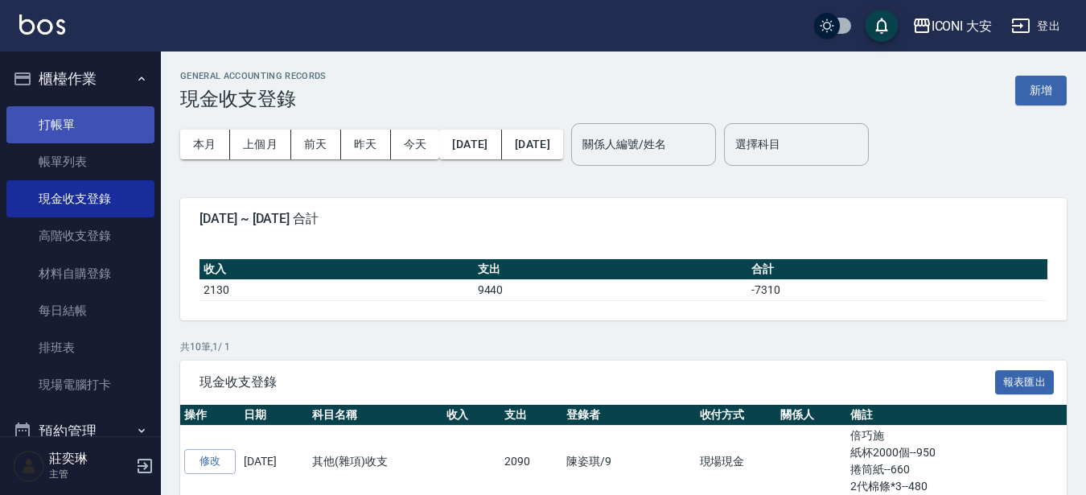
click at [58, 122] on link "打帳單" at bounding box center [80, 124] width 148 height 37
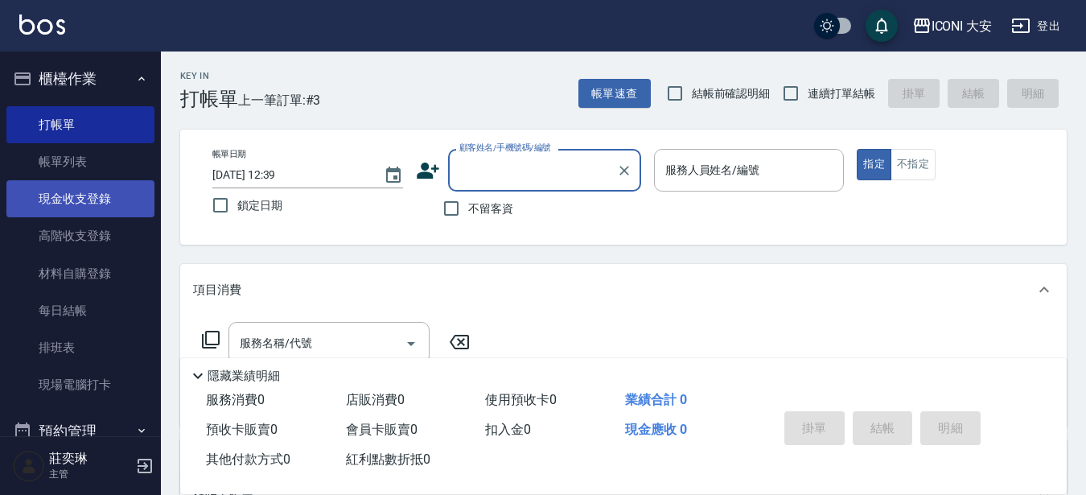
click at [110, 200] on link "現金收支登錄" at bounding box center [80, 198] width 148 height 37
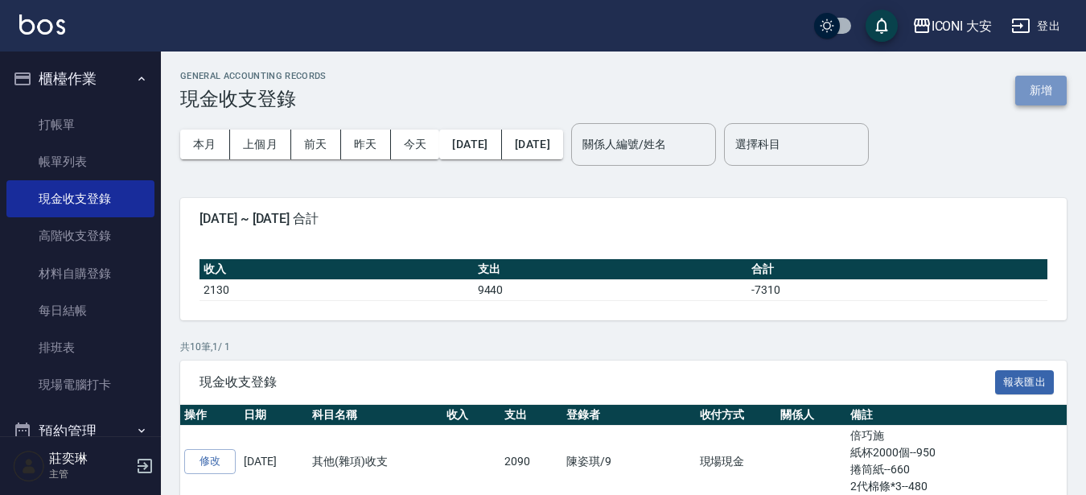
click at [1036, 92] on button "新增" at bounding box center [1040, 91] width 51 height 30
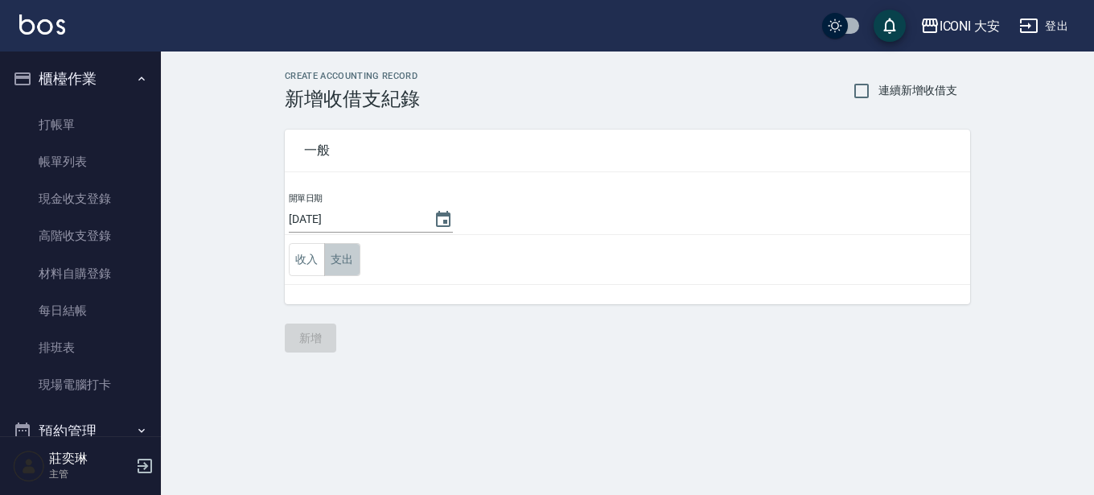
click at [350, 250] on button "支出" at bounding box center [342, 259] width 36 height 33
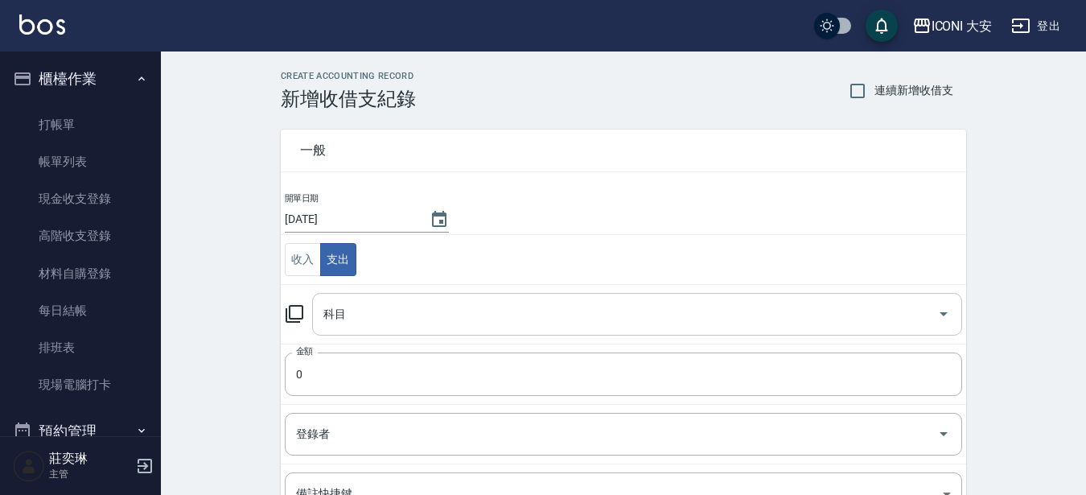
click at [364, 318] on input "科目" at bounding box center [625, 314] width 612 height 28
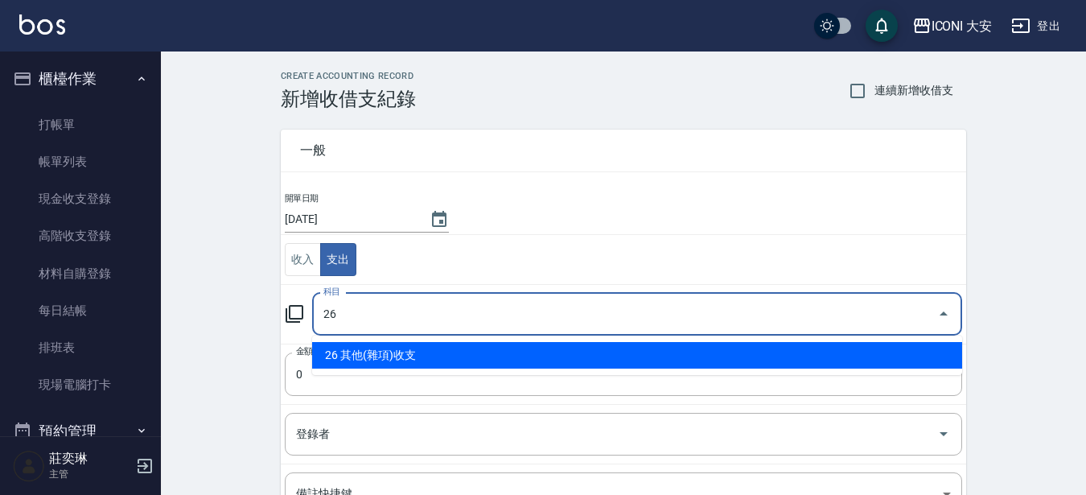
click at [364, 351] on li "26 其他(雜項)收支" at bounding box center [637, 355] width 650 height 27
type input "26 其他(雜項)收支"
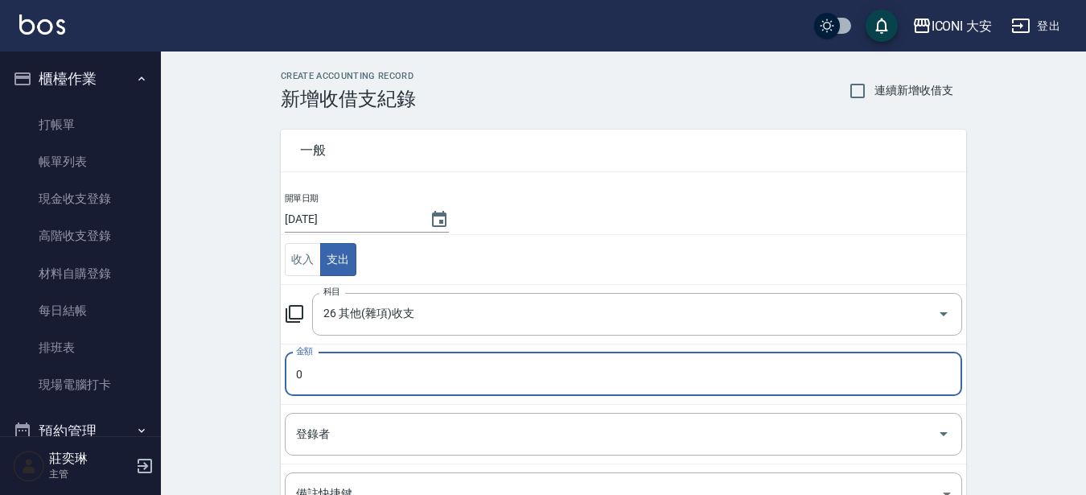
click at [338, 373] on input "0" at bounding box center [623, 373] width 677 height 43
type input "0388"
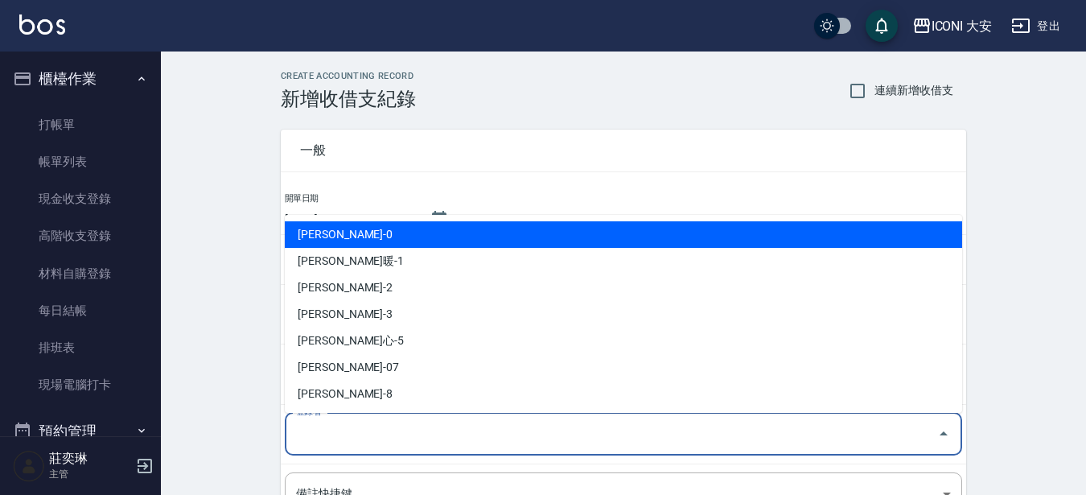
click at [319, 430] on input "登錄者" at bounding box center [611, 434] width 639 height 28
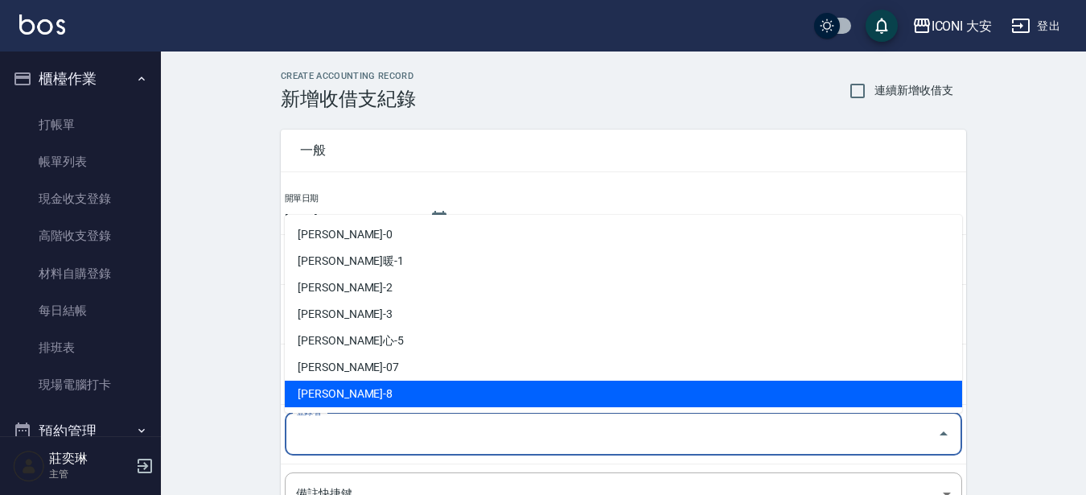
click at [348, 391] on li "莊奕琳-8" at bounding box center [623, 394] width 677 height 27
type input "莊奕琳-8"
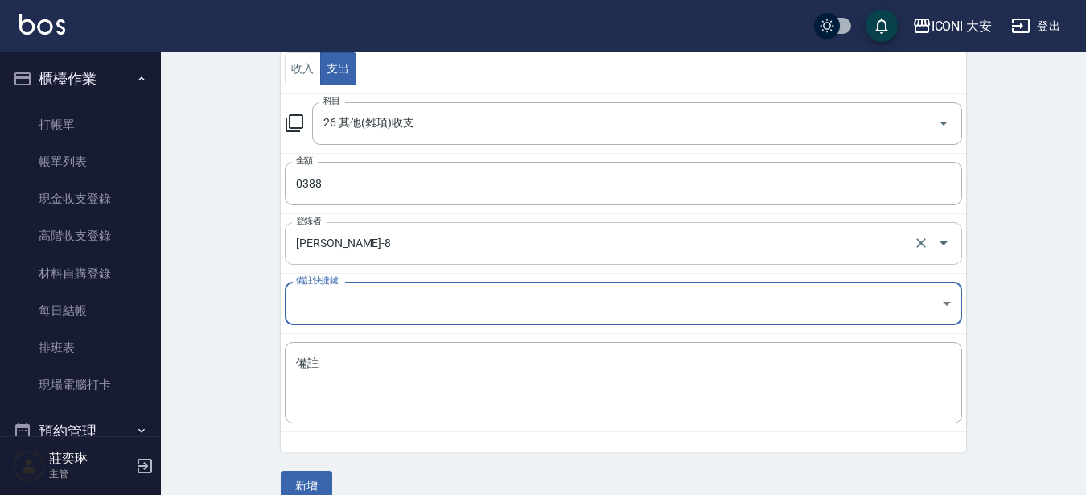
scroll to position [216, 0]
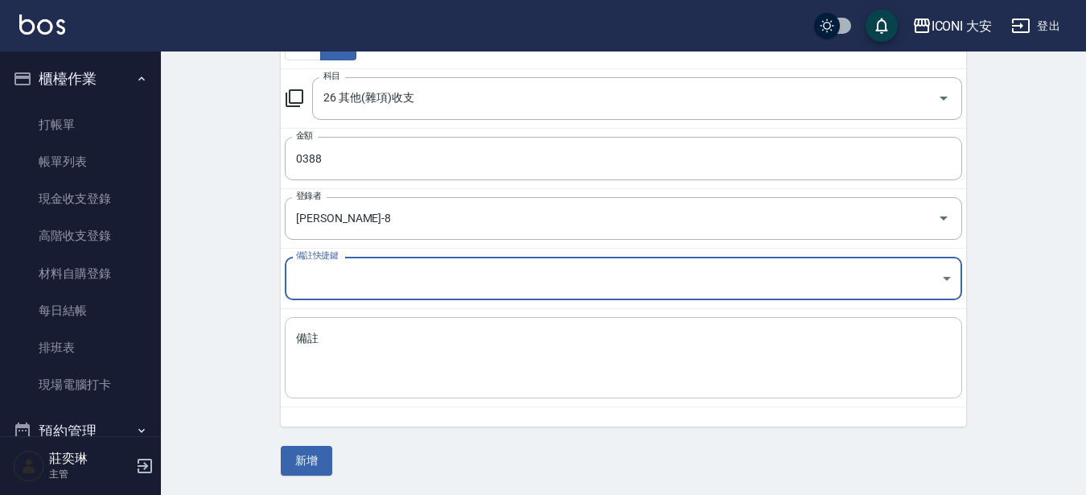
click at [342, 348] on textarea "備註" at bounding box center [623, 358] width 655 height 55
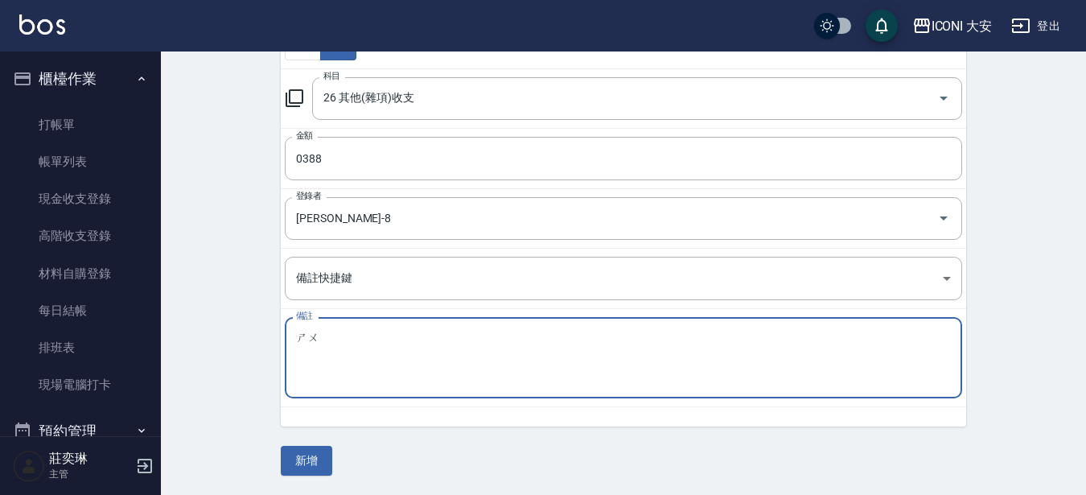
type textarea "數"
type textarea "宿舍"
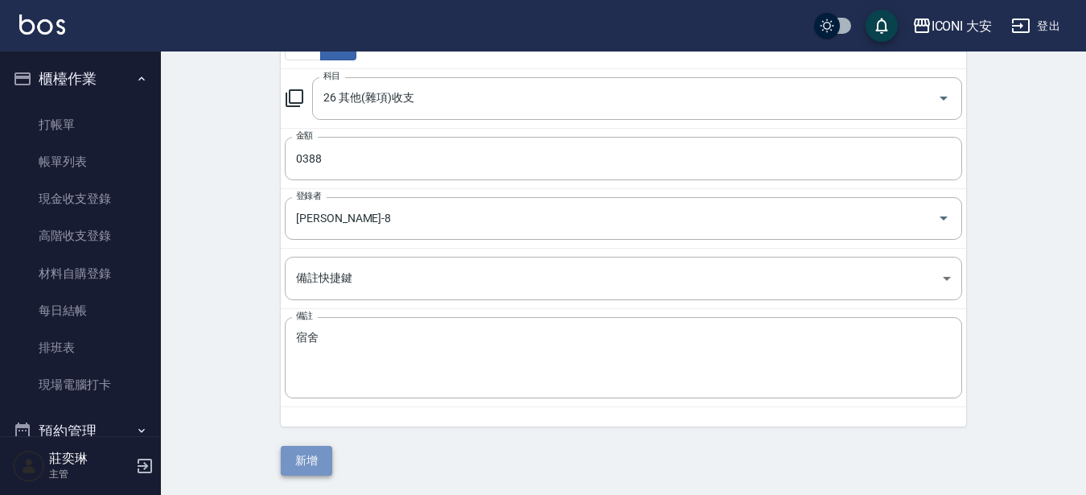
click at [301, 455] on button "新增" at bounding box center [306, 461] width 51 height 30
